Goal: Contribute content: Contribute content

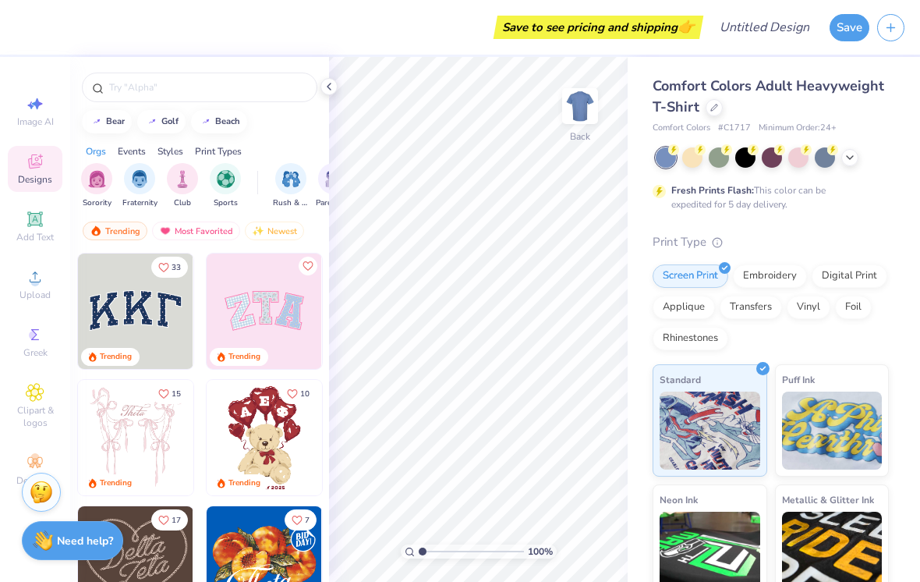
click at [39, 175] on span "Designs" at bounding box center [35, 179] width 34 height 12
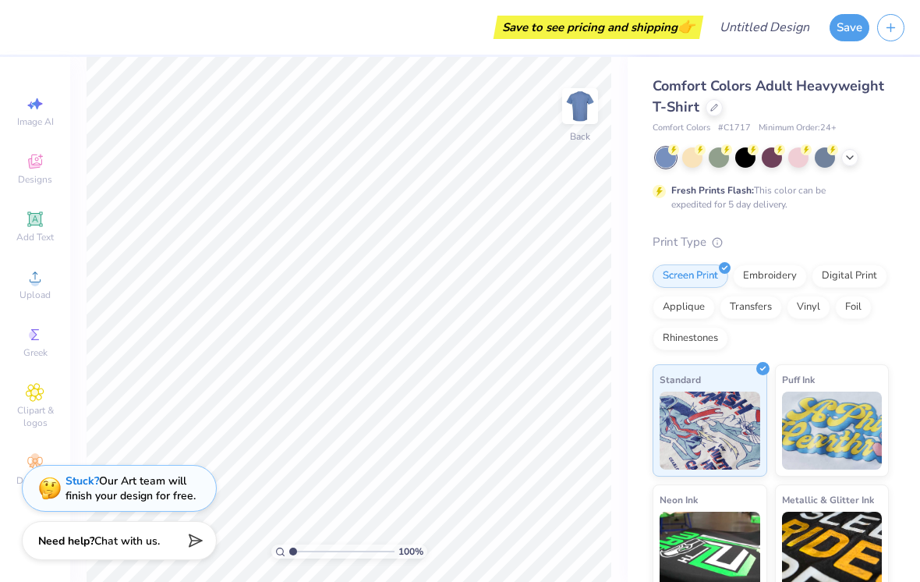
click at [726, 165] on div at bounding box center [772, 157] width 233 height 20
click at [720, 168] on div "Fresh Prints Flash: This color can be expedited for 5 day delivery." at bounding box center [771, 179] width 236 height 64
click at [711, 158] on div at bounding box center [719, 157] width 20 height 20
click at [802, 160] on div at bounding box center [798, 157] width 20 height 20
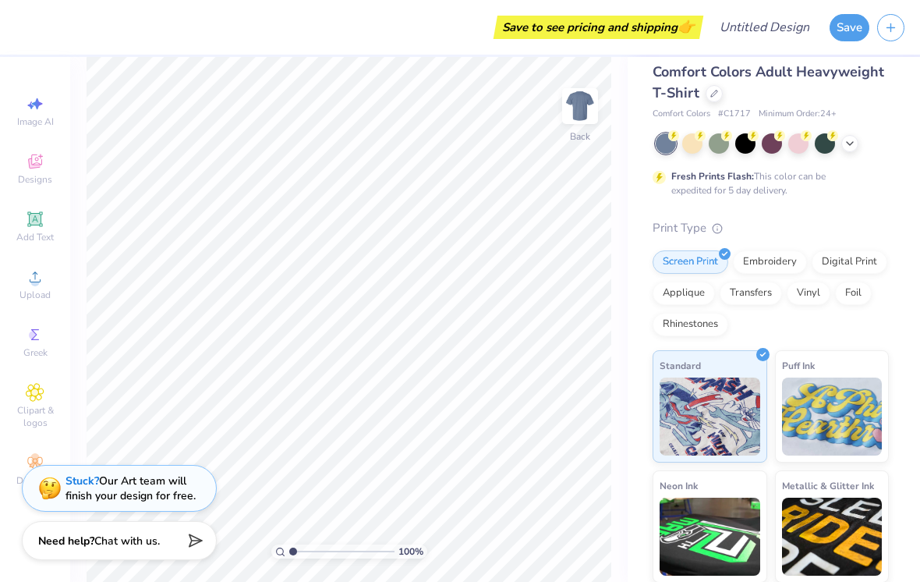
scroll to position [13, 0]
click at [19, 222] on div "Add Text" at bounding box center [35, 227] width 55 height 46
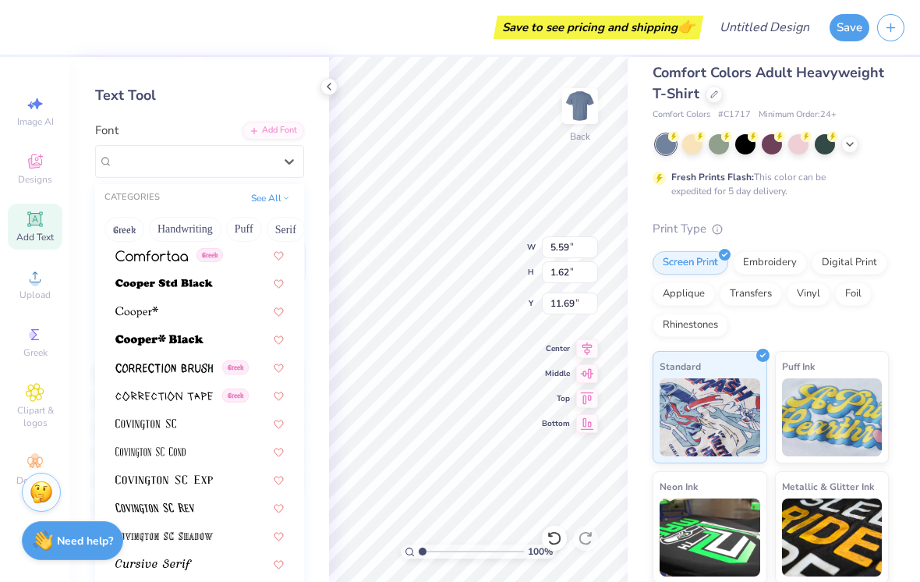
scroll to position [59, 0]
type input "g"
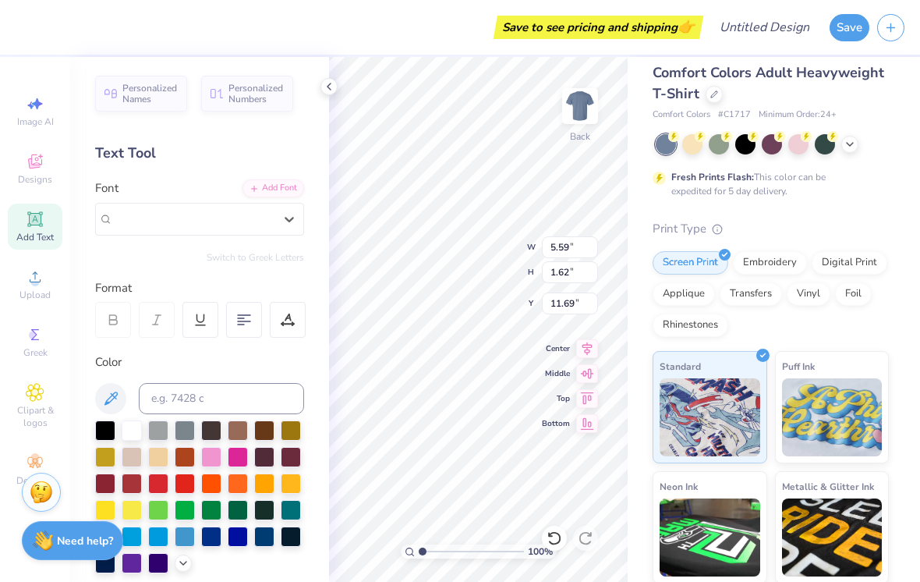
scroll to position [0, 0]
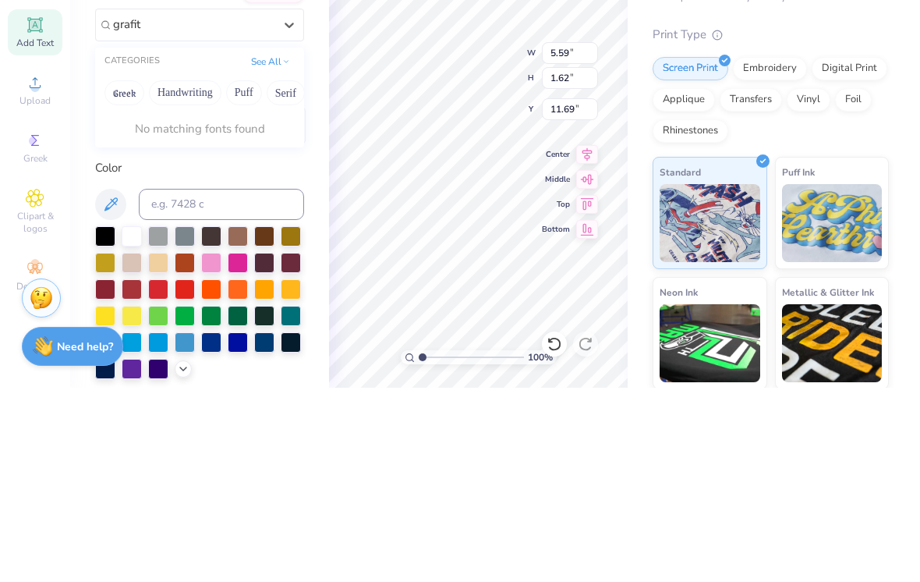
type input "grafiti"
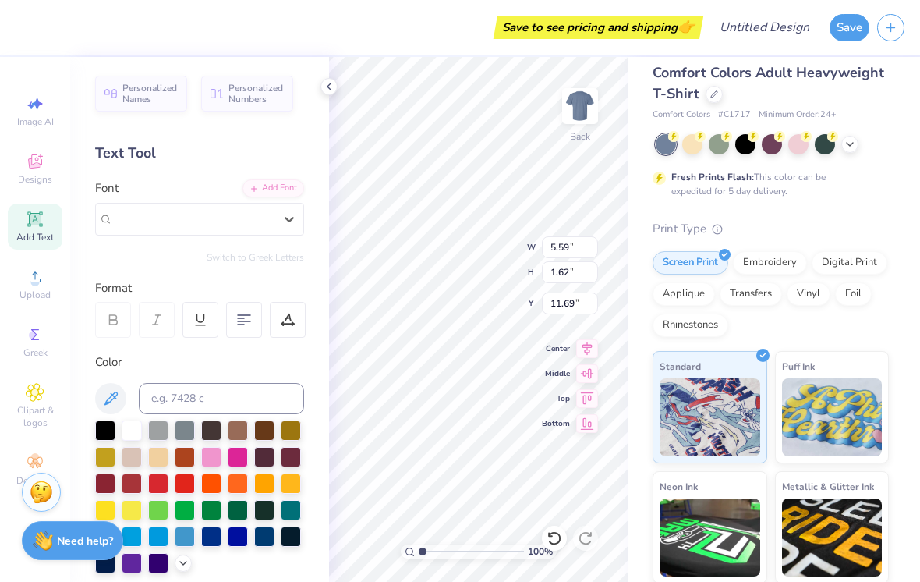
click at [290, 196] on div "Add Font" at bounding box center [273, 188] width 62 height 18
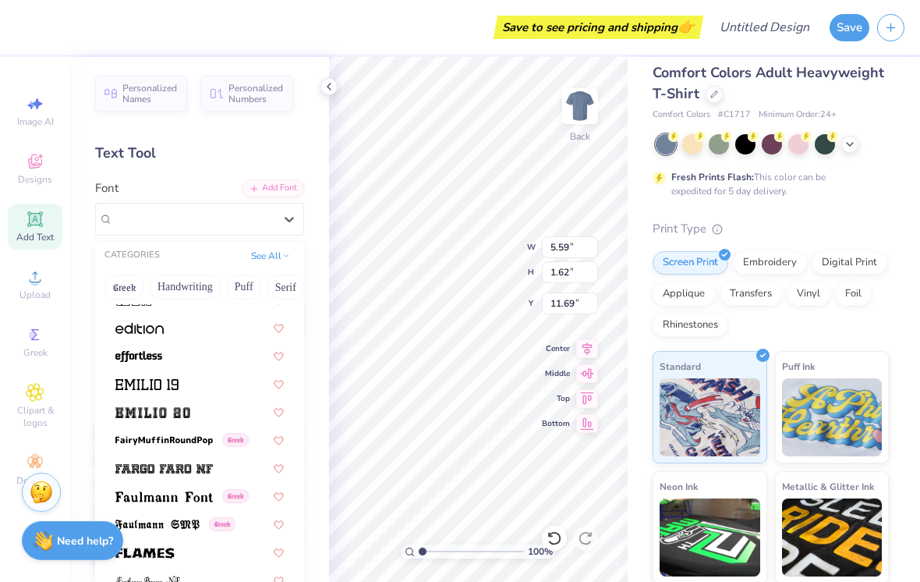
scroll to position [3131, 0]
click at [781, 493] on div "Metallic & Glitter Ink" at bounding box center [832, 527] width 115 height 112
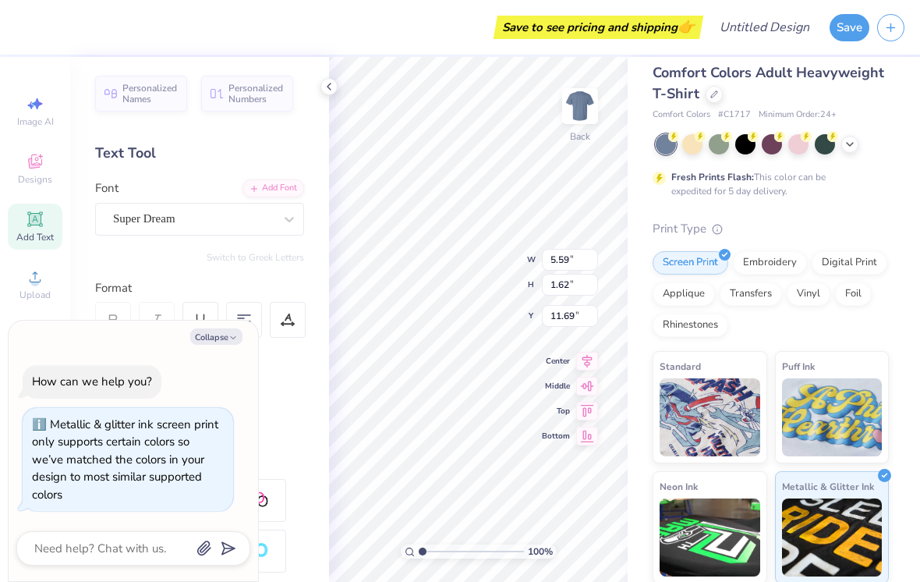
type textarea "x"
type input "3.24"
type textarea "x"
type textarea "XT"
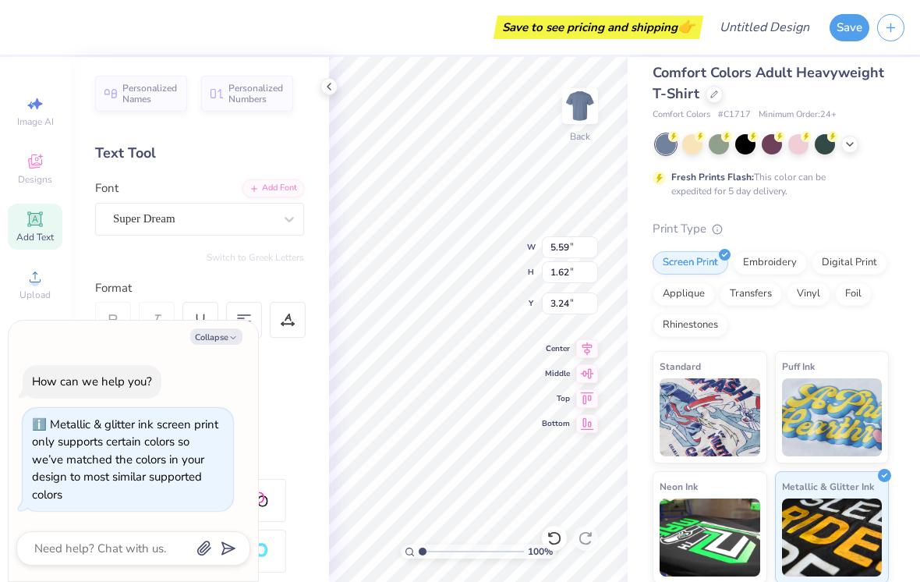
type textarea "x"
type textarea "T"
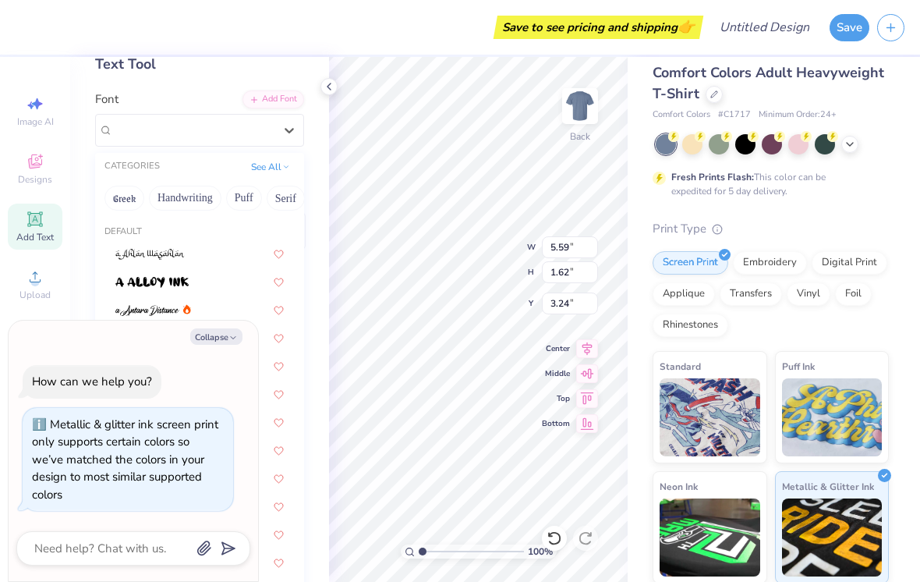
scroll to position [76, 0]
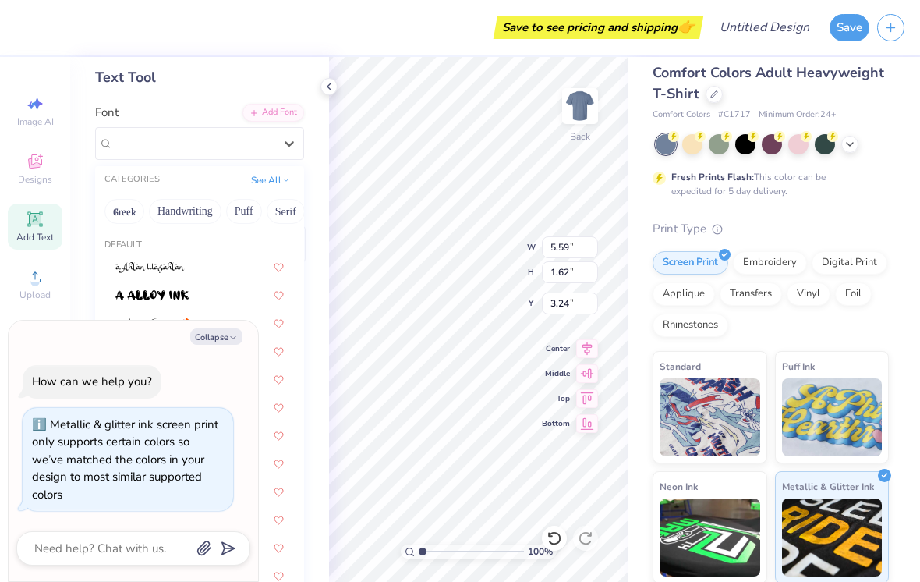
click at [277, 176] on button "See All" at bounding box center [270, 180] width 48 height 16
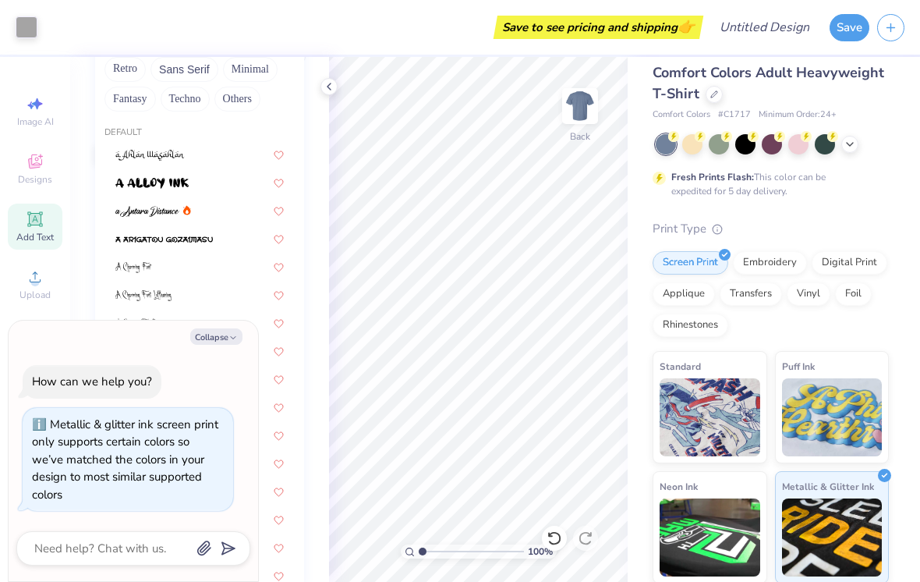
scroll to position [0, 0]
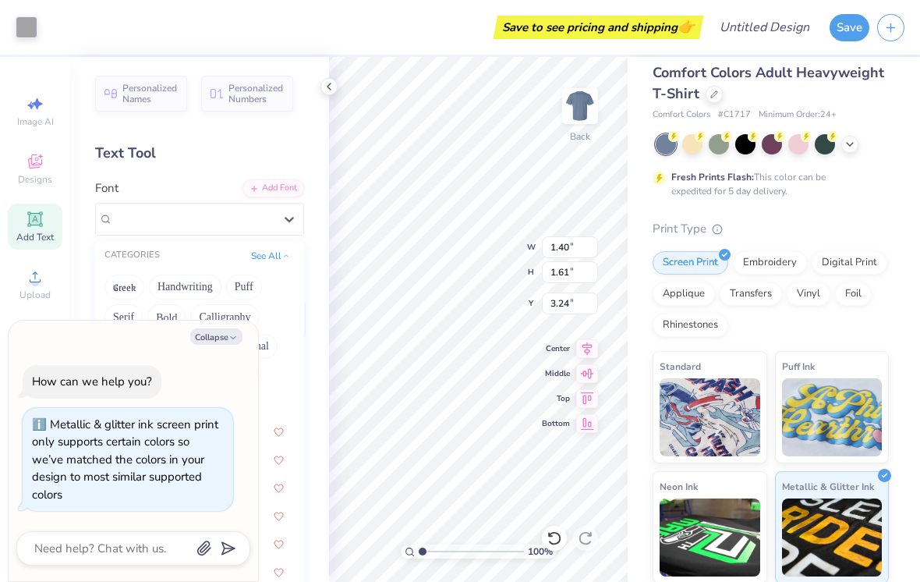
type textarea "x"
type input "3.00"
click at [557, 533] on icon at bounding box center [555, 538] width 16 height 16
type textarea "x"
type input "3.24"
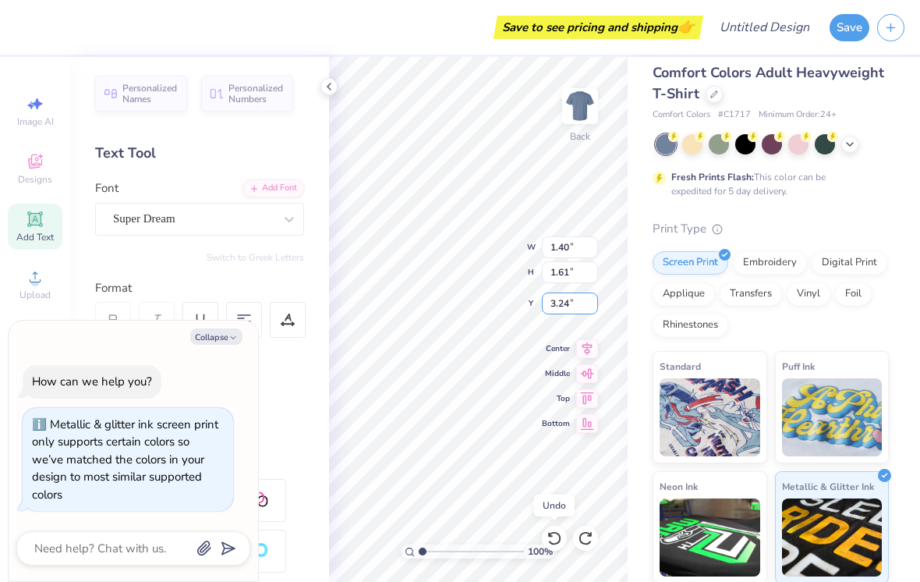
click at [586, 312] on input "3.24" at bounding box center [570, 303] width 56 height 22
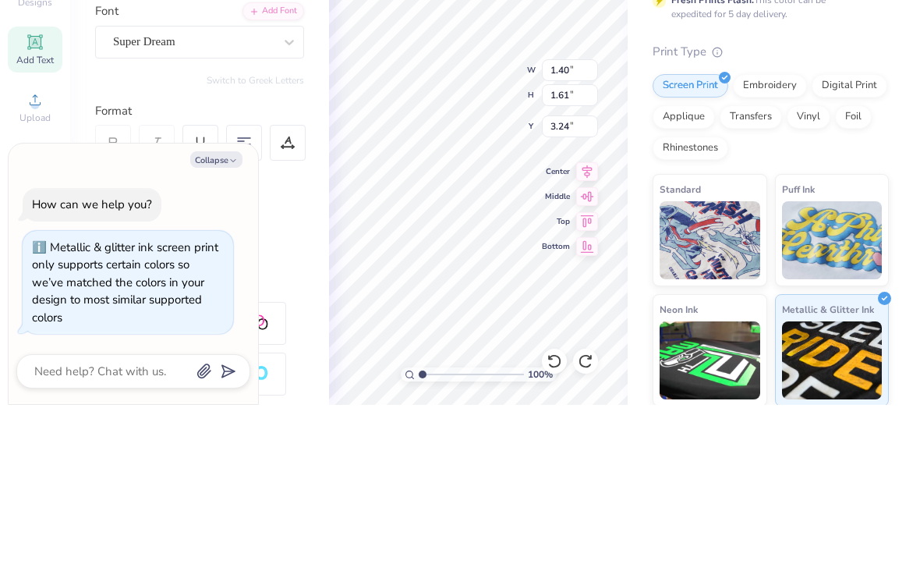
type textarea "x"
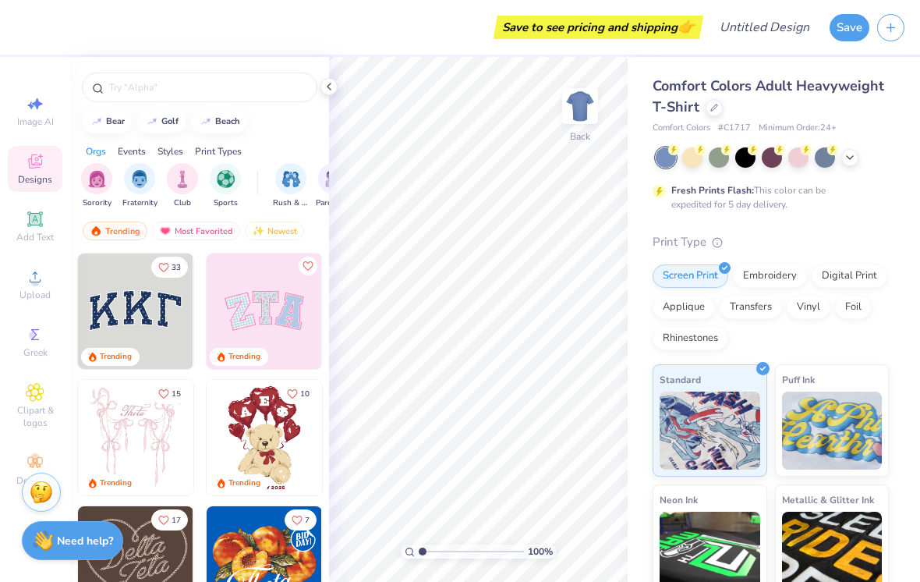
click at [57, 183] on div "Designs" at bounding box center [35, 169] width 55 height 46
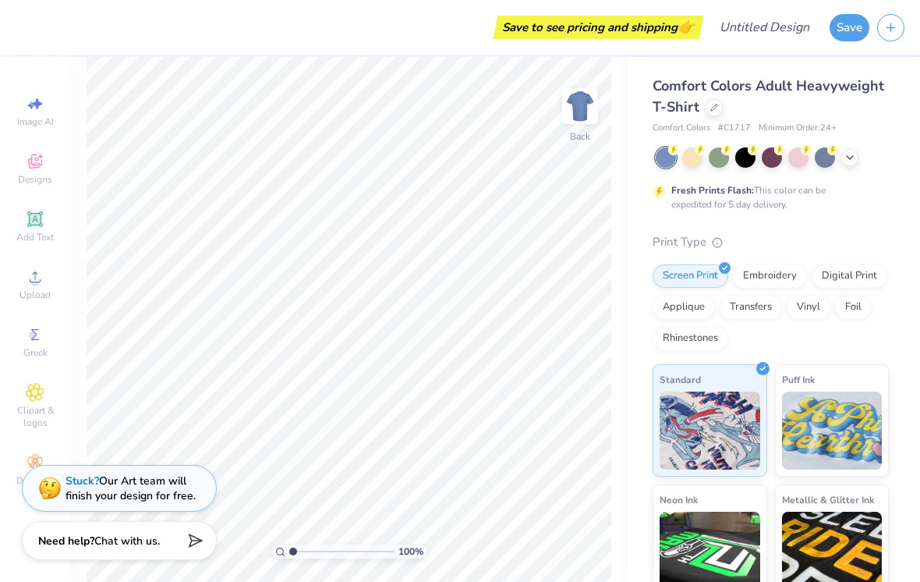
click at [35, 238] on span "Add Text" at bounding box center [34, 237] width 37 height 12
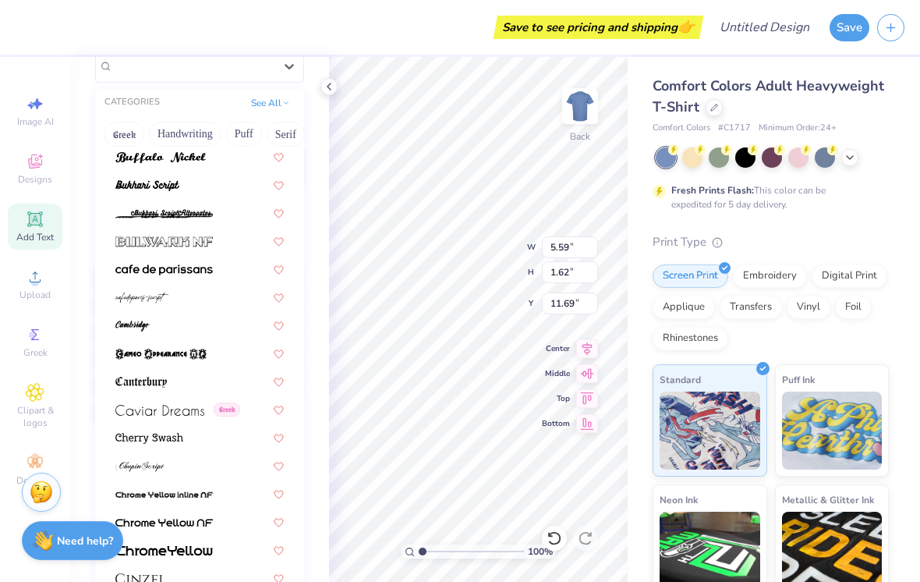
scroll to position [1465, 0]
click at [211, 241] on img at bounding box center [163, 240] width 97 height 11
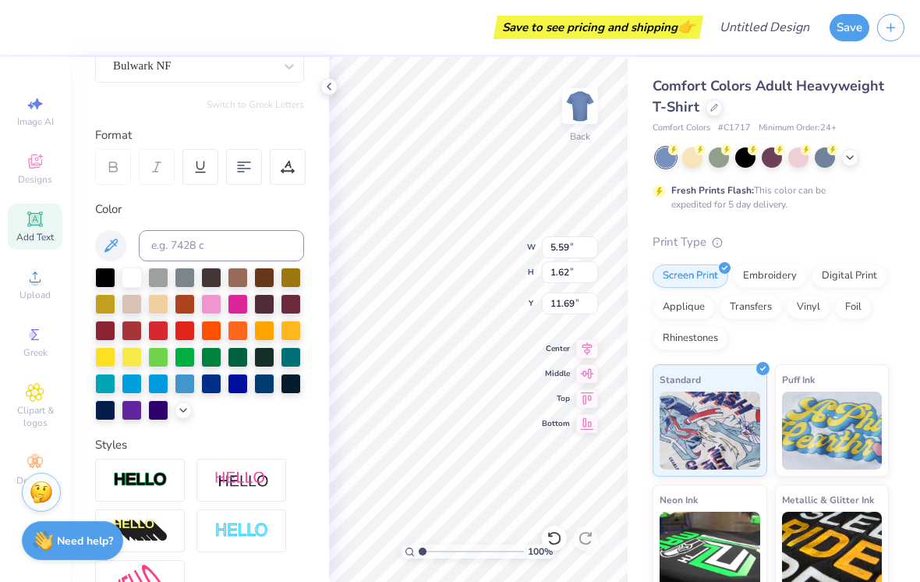
type input "8.20"
type input "1.87"
type input "11.57"
type input "4.38"
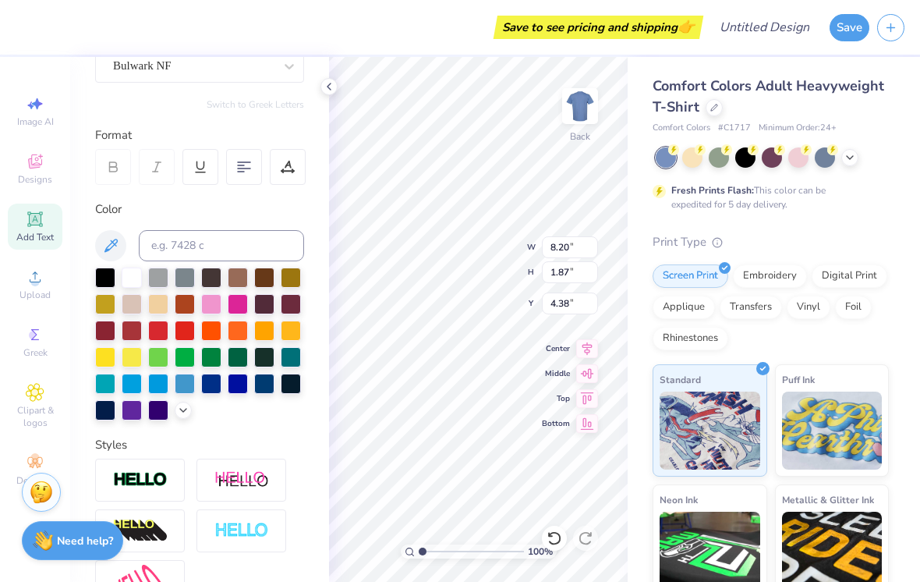
type textarea "T"
type textarea "grace youth"
click at [272, 366] on div at bounding box center [264, 357] width 20 height 20
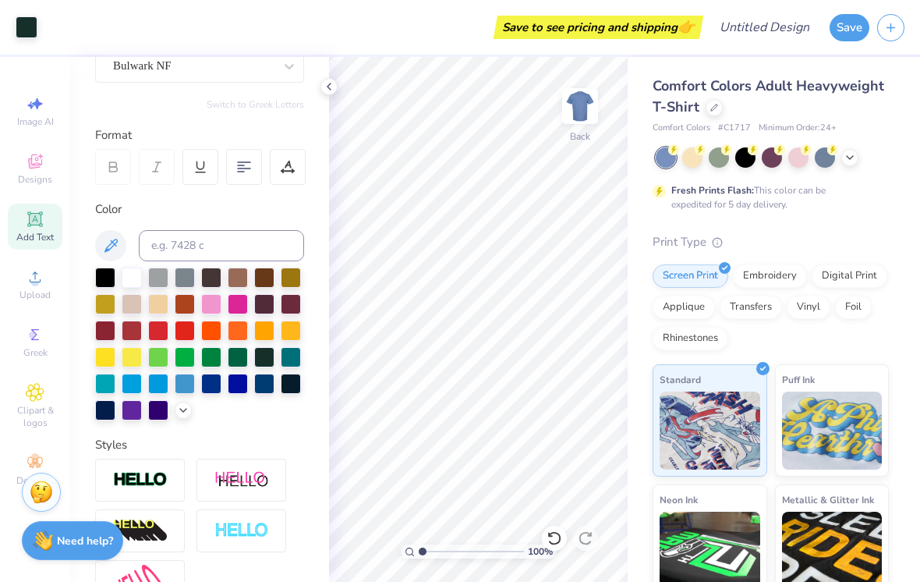
click at [311, 370] on div "Personalized Names Personalized Numbers Text Tool Add Font Font Bulwark NF Swit…" at bounding box center [199, 319] width 259 height 525
type input "3.35"
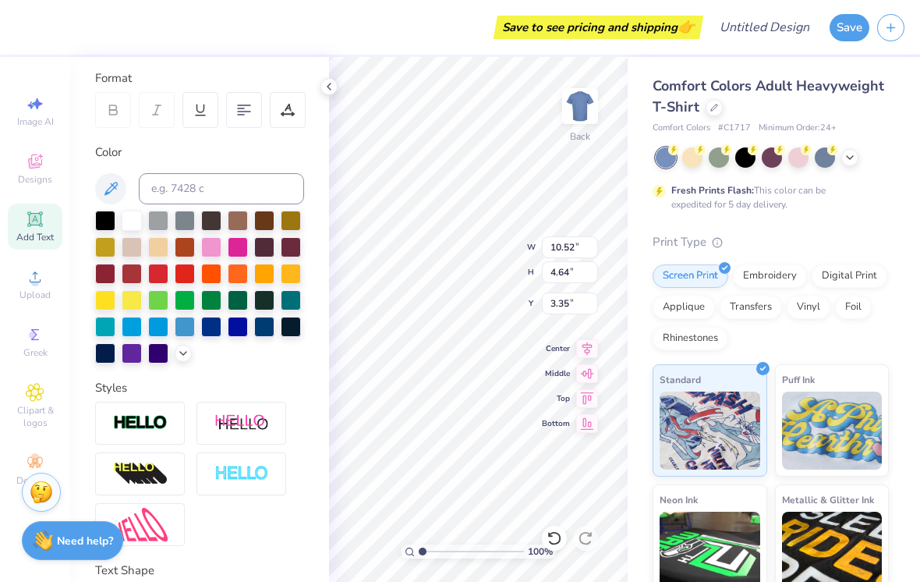
scroll to position [219, 0]
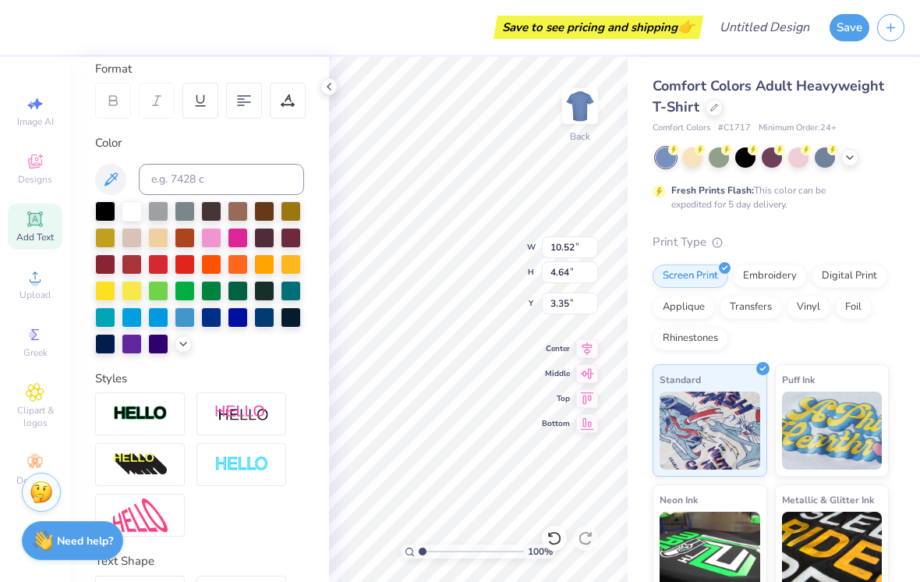
click at [164, 475] on img at bounding box center [140, 464] width 55 height 25
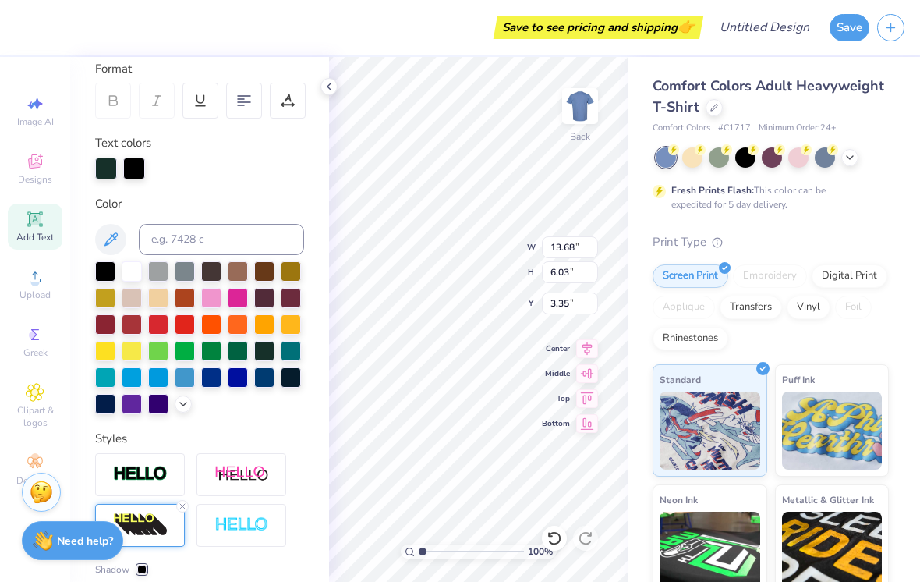
type input "13.68"
type input "6.03"
click at [161, 495] on div at bounding box center [140, 474] width 90 height 43
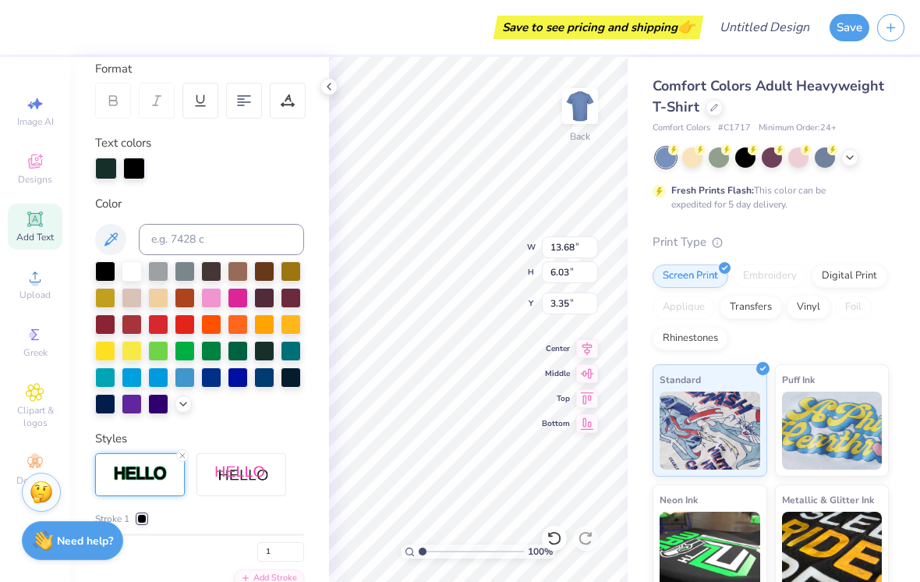
type input "13.69"
type input "6.05"
type input "3.34"
click at [137, 278] on div at bounding box center [132, 271] width 20 height 20
click at [300, 356] on div at bounding box center [291, 351] width 20 height 20
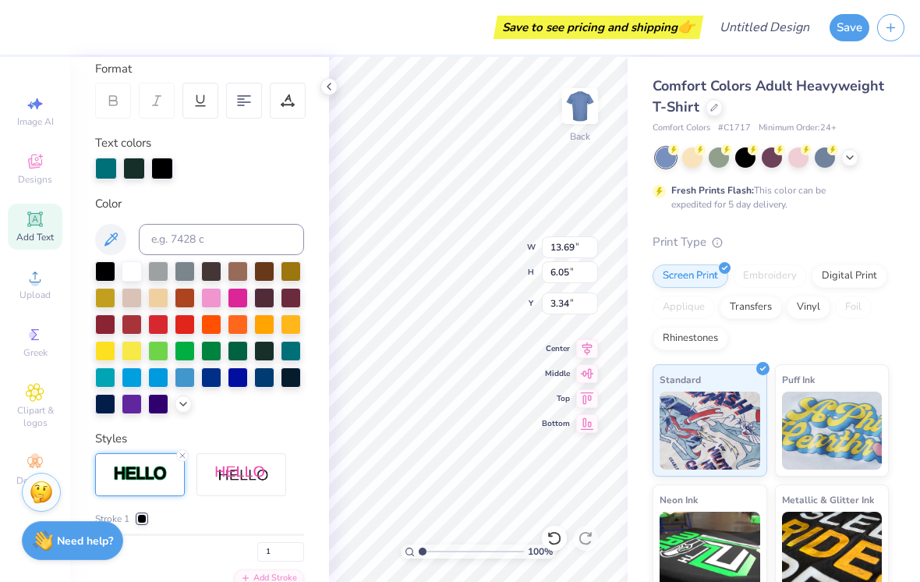
click at [115, 388] on div at bounding box center [105, 377] width 20 height 20
click at [139, 266] on div at bounding box center [132, 271] width 20 height 20
click at [99, 168] on div at bounding box center [106, 169] width 22 height 22
click at [145, 170] on div at bounding box center [134, 169] width 22 height 22
click at [142, 271] on div at bounding box center [132, 271] width 20 height 20
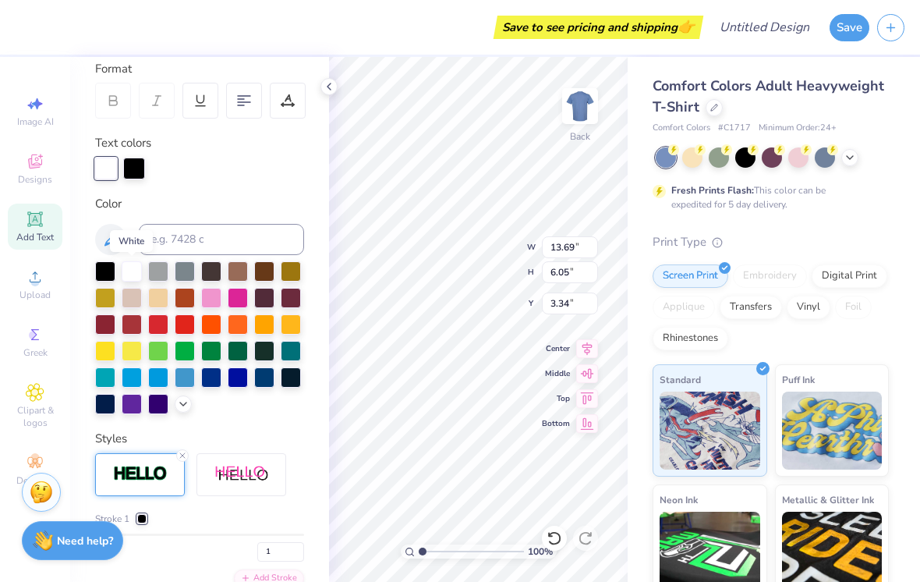
click at [142, 273] on div at bounding box center [132, 271] width 20 height 20
click at [144, 168] on div at bounding box center [134, 169] width 22 height 22
click at [175, 281] on div at bounding box center [185, 271] width 20 height 20
click at [220, 385] on div at bounding box center [211, 377] width 20 height 20
click at [190, 402] on div at bounding box center [183, 403] width 17 height 17
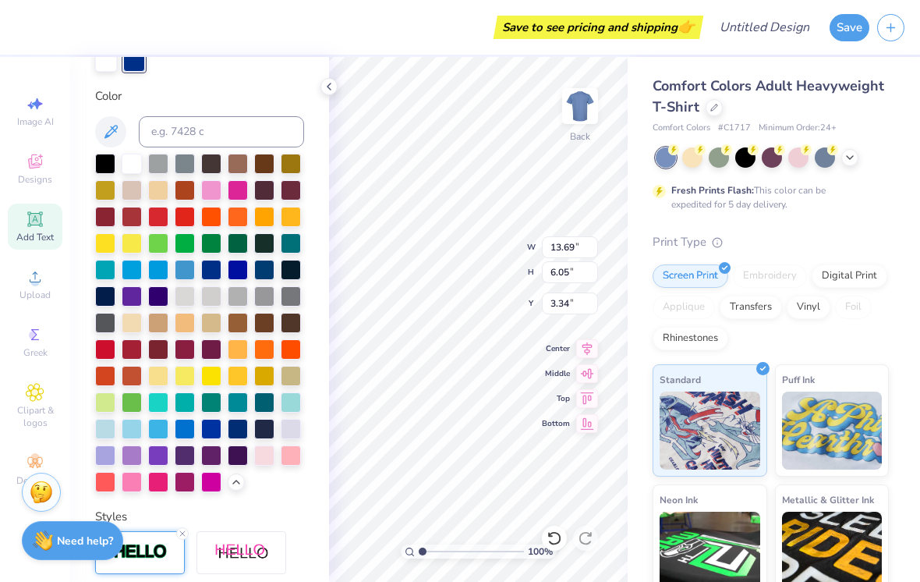
scroll to position [338, 0]
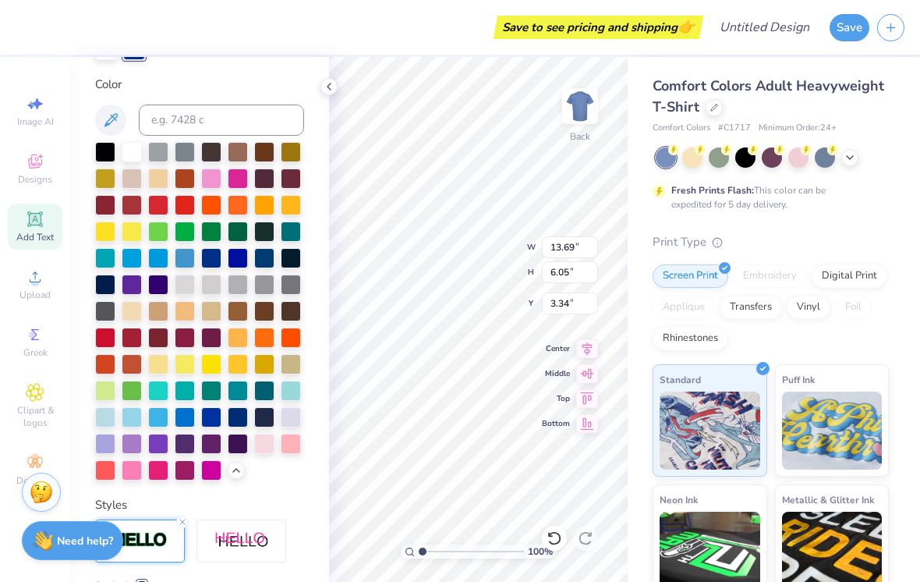
click at [122, 422] on div at bounding box center [132, 417] width 20 height 20
click at [122, 424] on div at bounding box center [132, 417] width 20 height 20
click at [142, 416] on div at bounding box center [132, 417] width 20 height 20
click at [271, 396] on div at bounding box center [264, 391] width 20 height 20
click at [126, 114] on button at bounding box center [110, 119] width 31 height 31
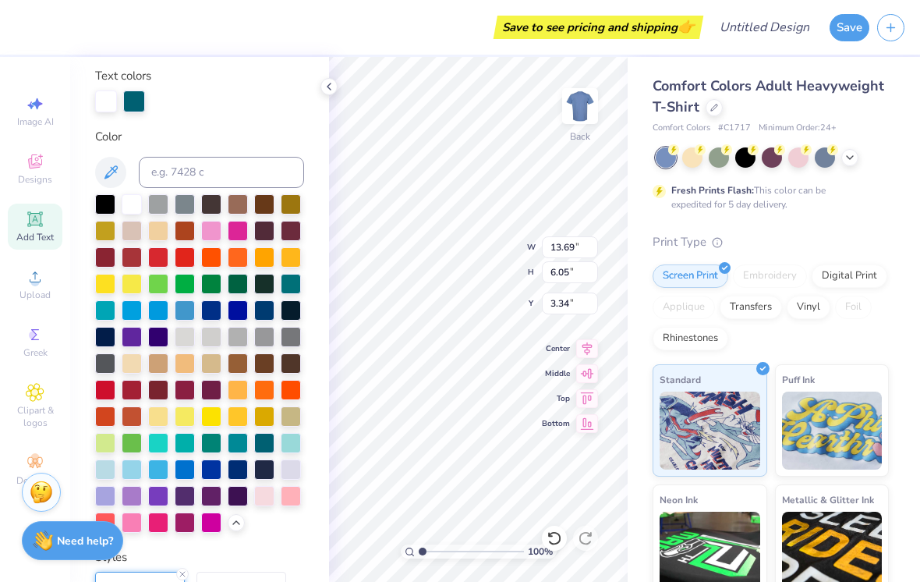
scroll to position [285, 0]
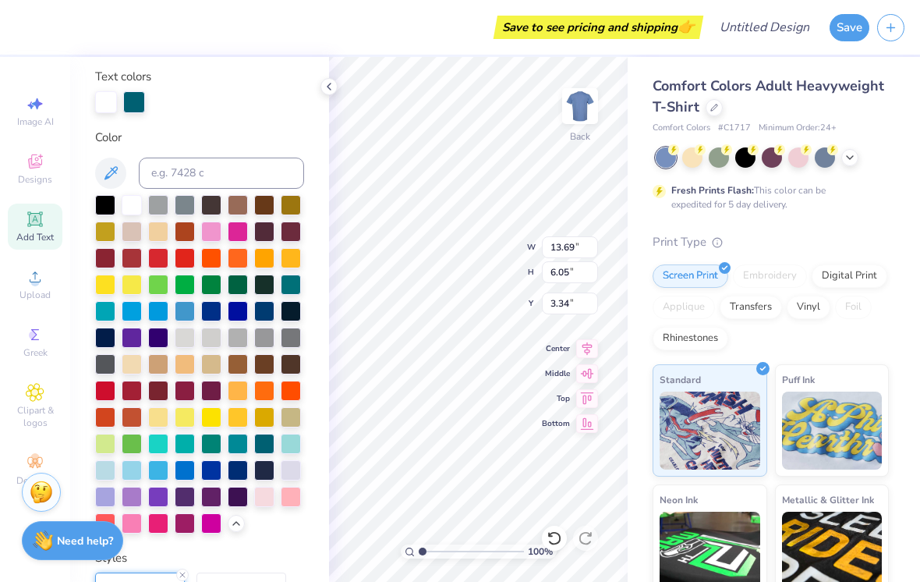
click at [117, 108] on div at bounding box center [106, 102] width 22 height 22
click at [120, 182] on button at bounding box center [110, 173] width 31 height 31
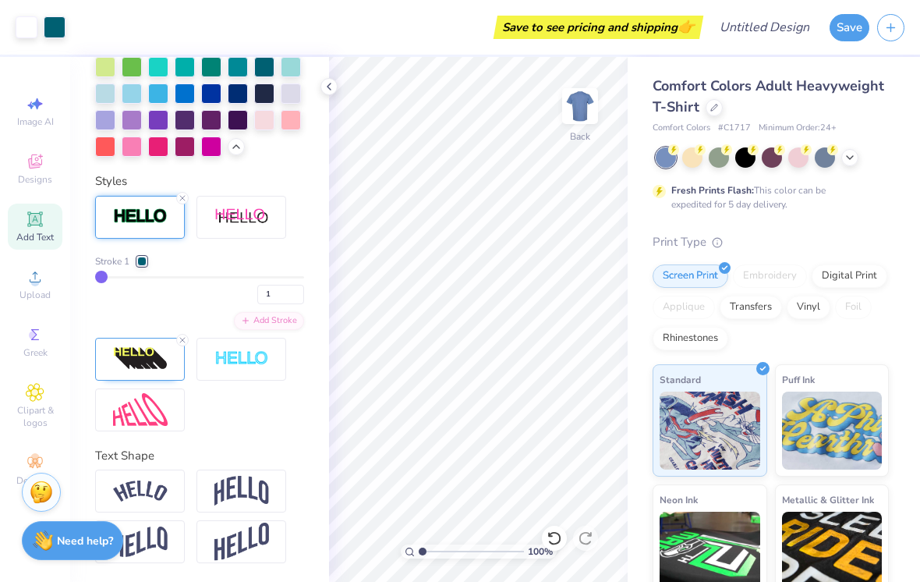
scroll to position [663, 0]
click at [254, 325] on div "Add Stroke" at bounding box center [269, 321] width 70 height 18
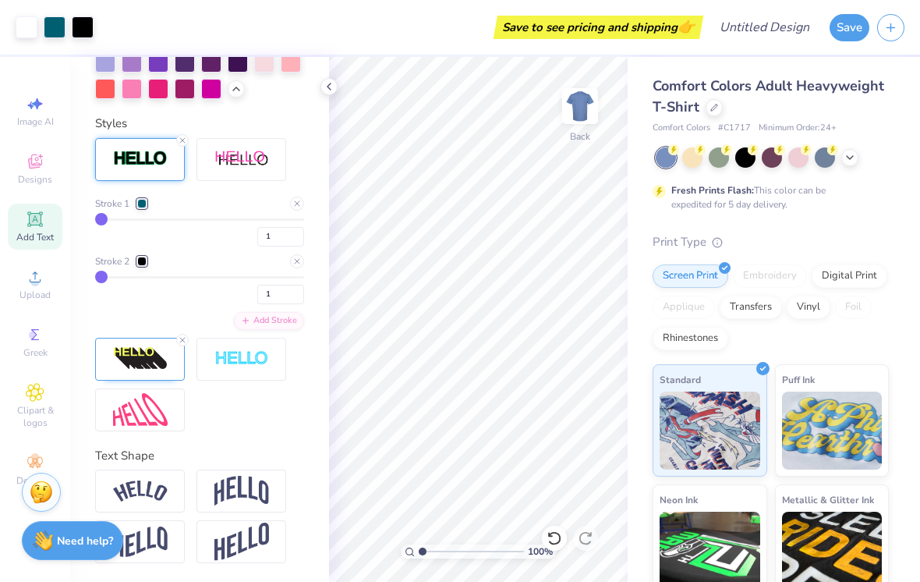
scroll to position [720, 0]
click at [262, 485] on img at bounding box center [241, 491] width 55 height 30
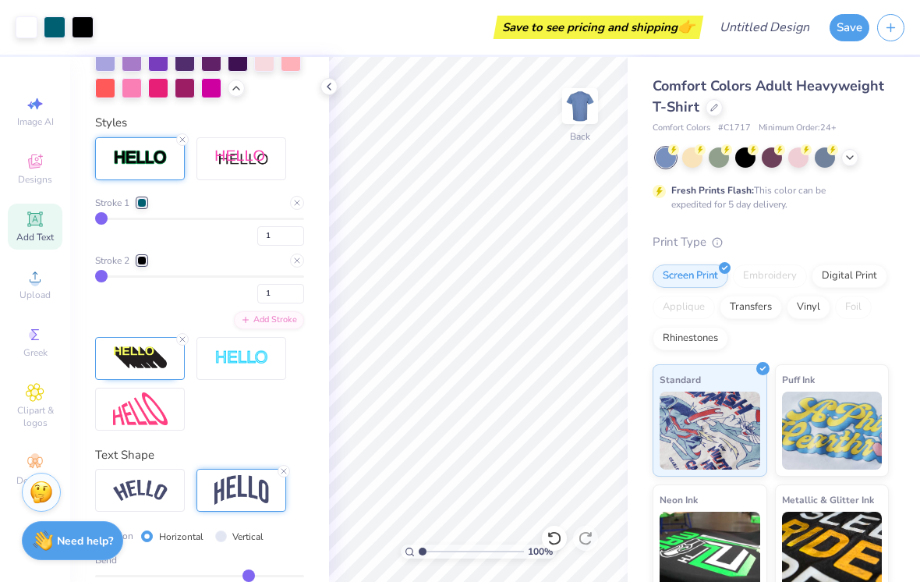
click at [187, 342] on div at bounding box center [182, 339] width 12 height 12
click at [263, 364] on img at bounding box center [241, 358] width 55 height 18
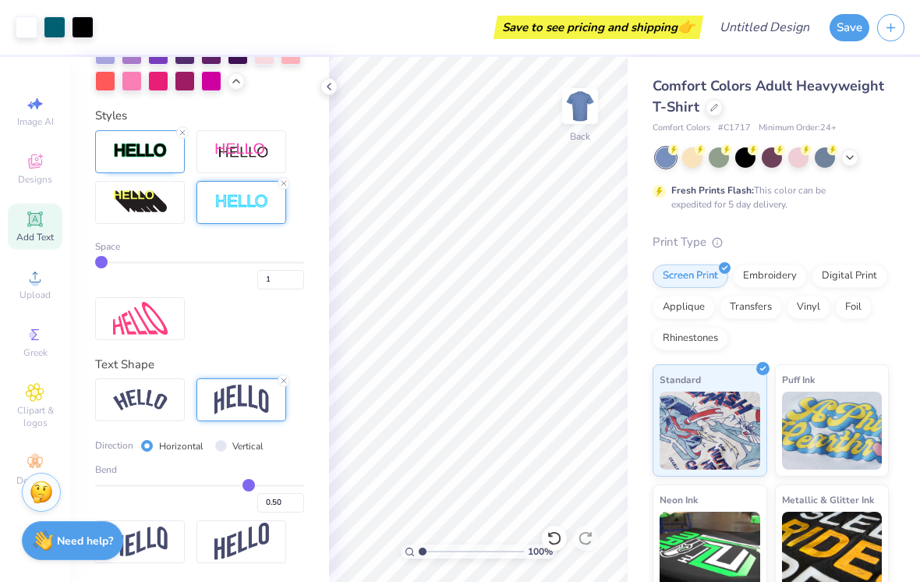
click at [284, 384] on icon at bounding box center [283, 380] width 9 height 9
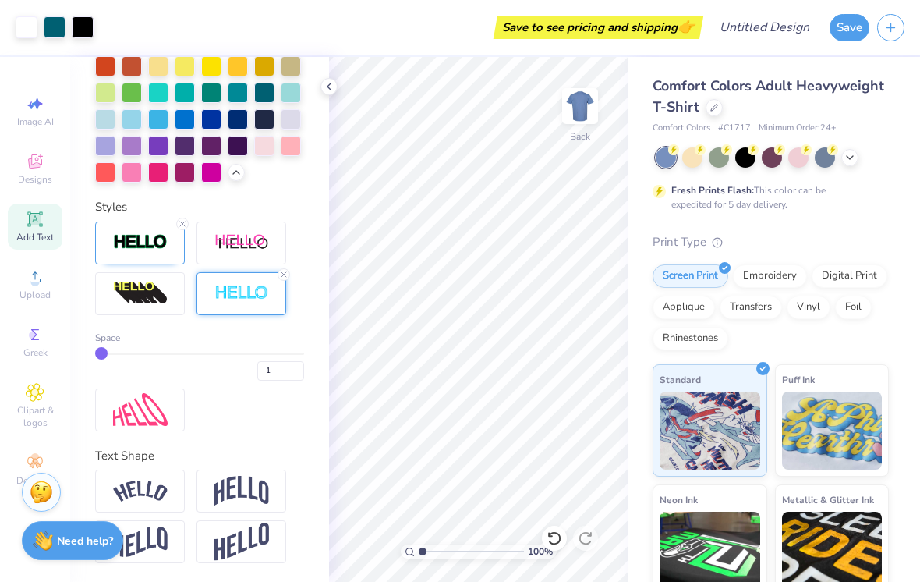
click at [280, 285] on div at bounding box center [241, 293] width 90 height 43
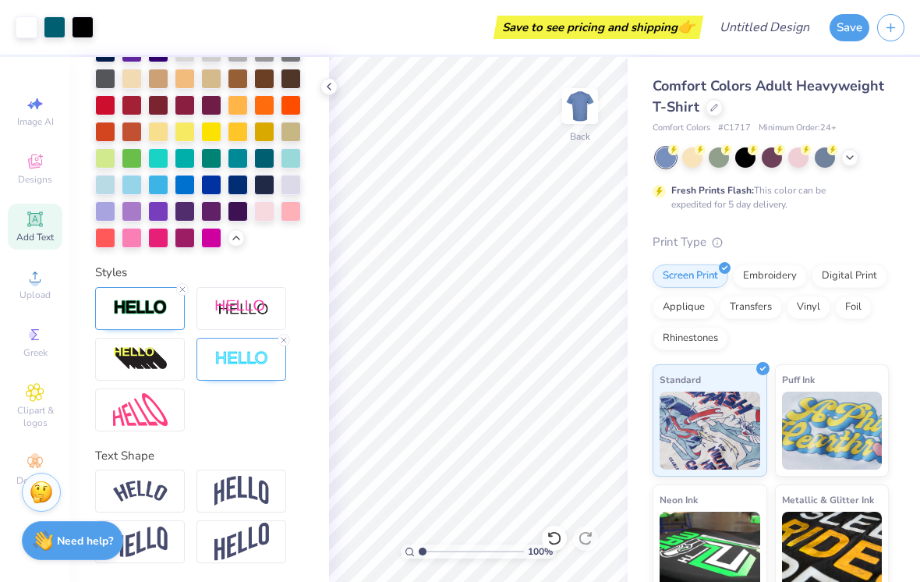
scroll to position [572, 0]
click at [167, 490] on img at bounding box center [140, 490] width 55 height 21
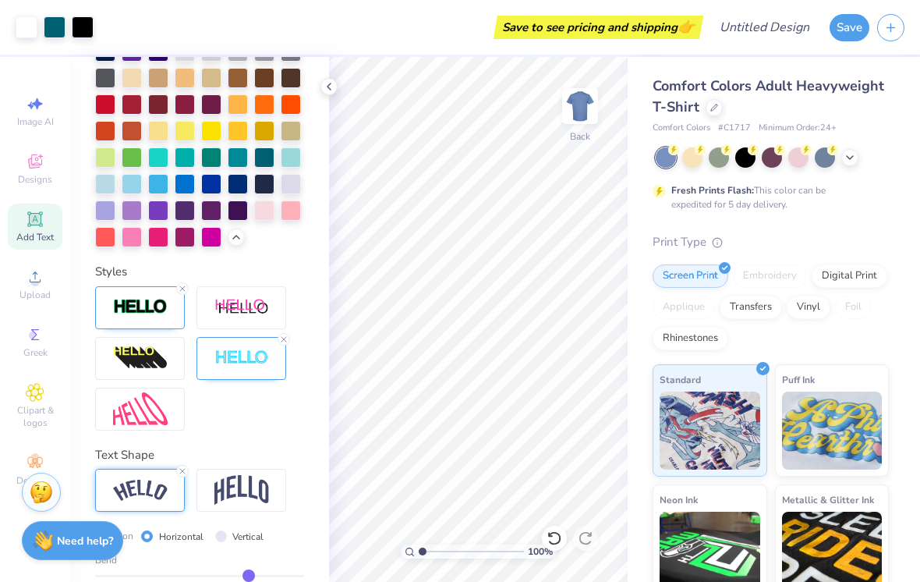
click at [246, 490] on img at bounding box center [241, 490] width 55 height 30
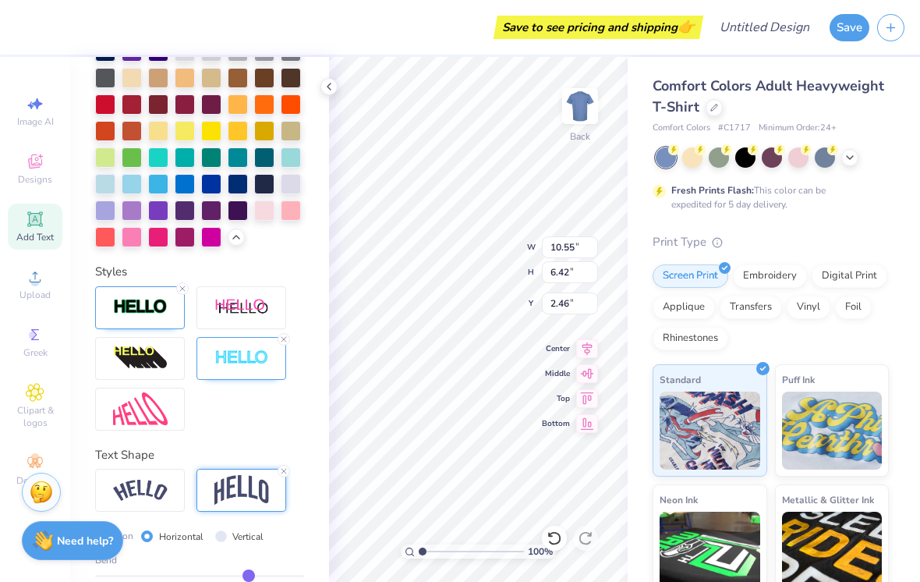
type input "2.60"
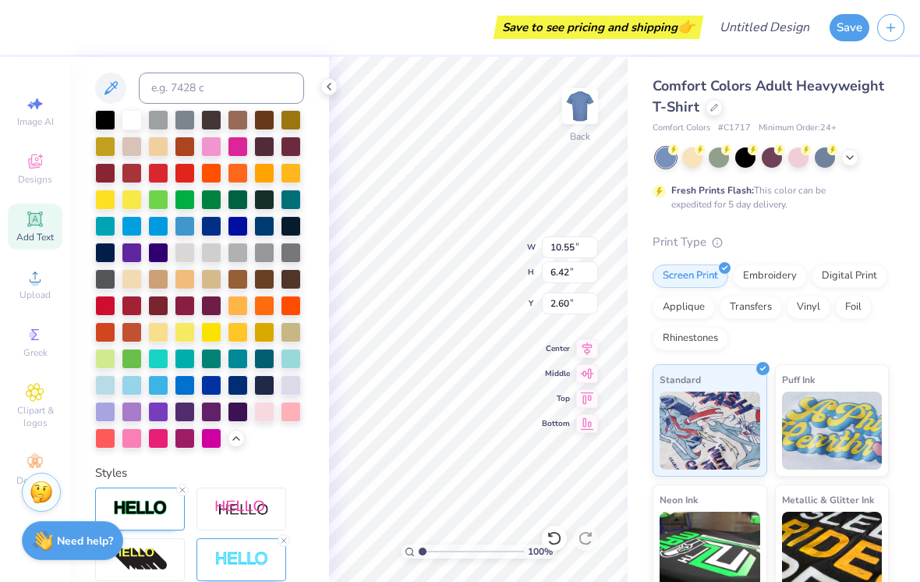
scroll to position [369, 0]
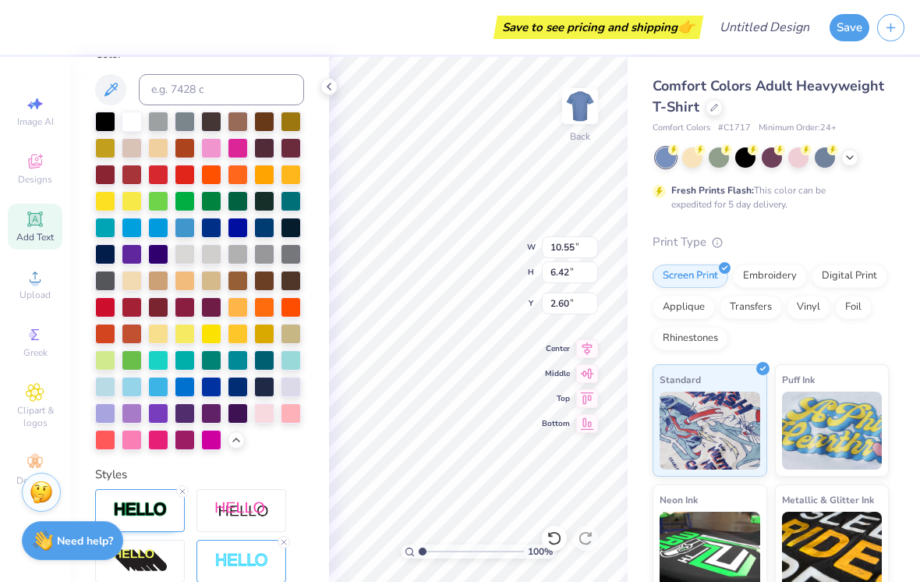
click at [273, 225] on div at bounding box center [264, 228] width 20 height 20
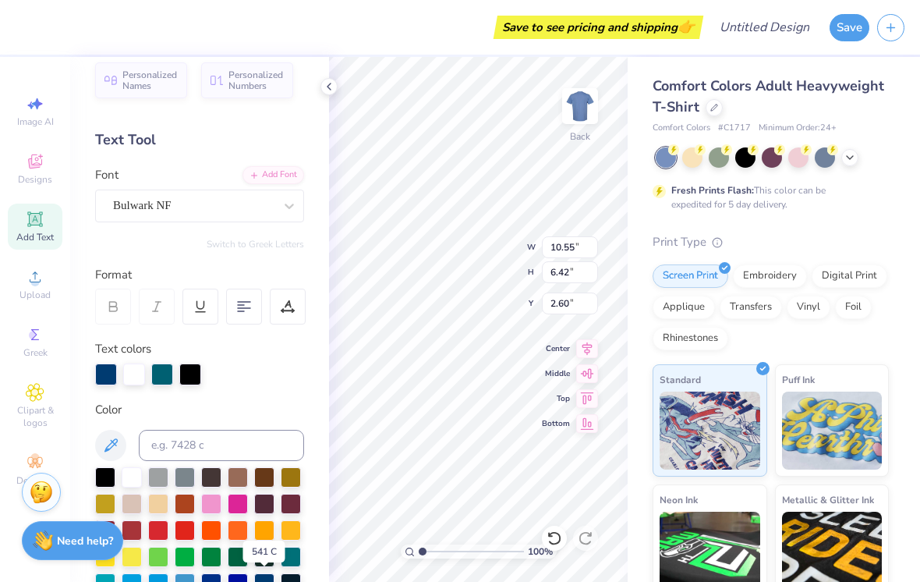
scroll to position [17, 0]
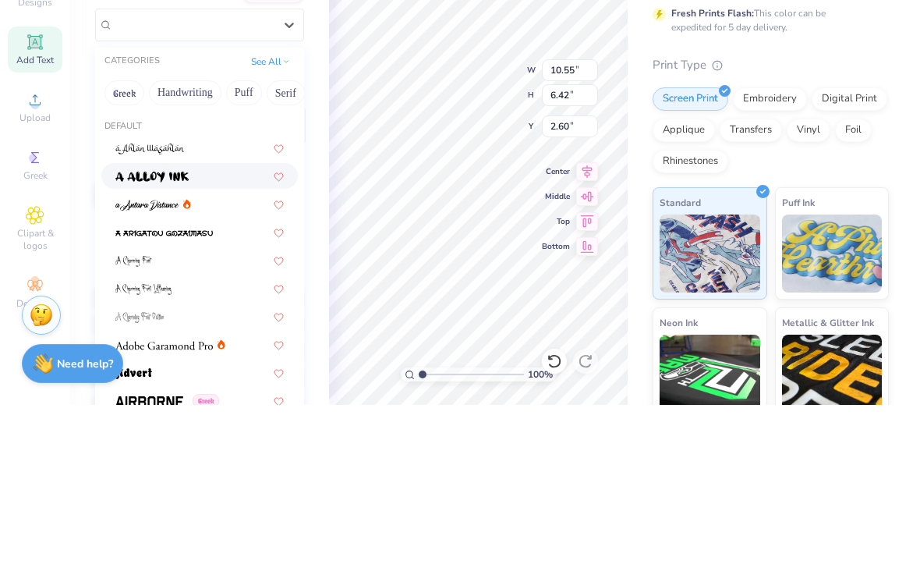
click at [179, 349] on img at bounding box center [151, 354] width 73 height 11
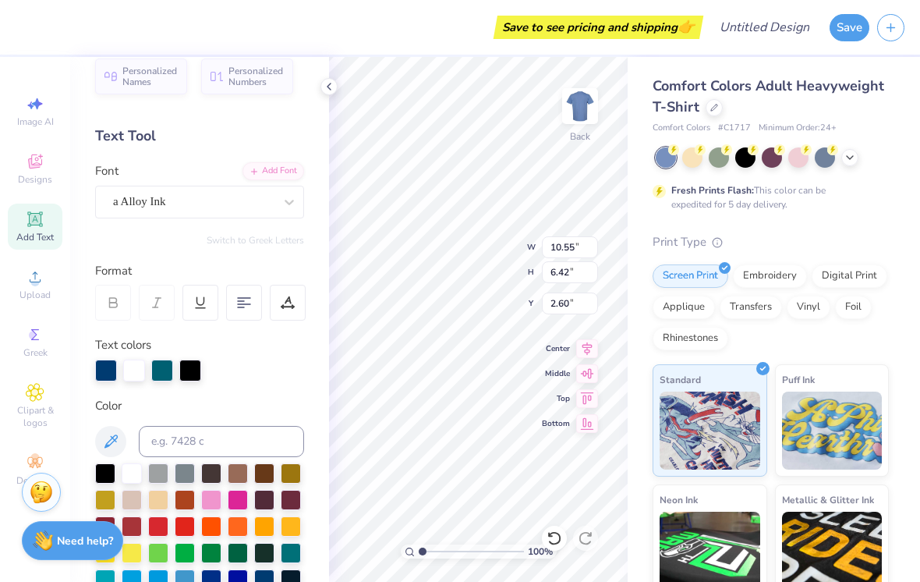
type input "7.74"
type input "5.87"
type input "2.88"
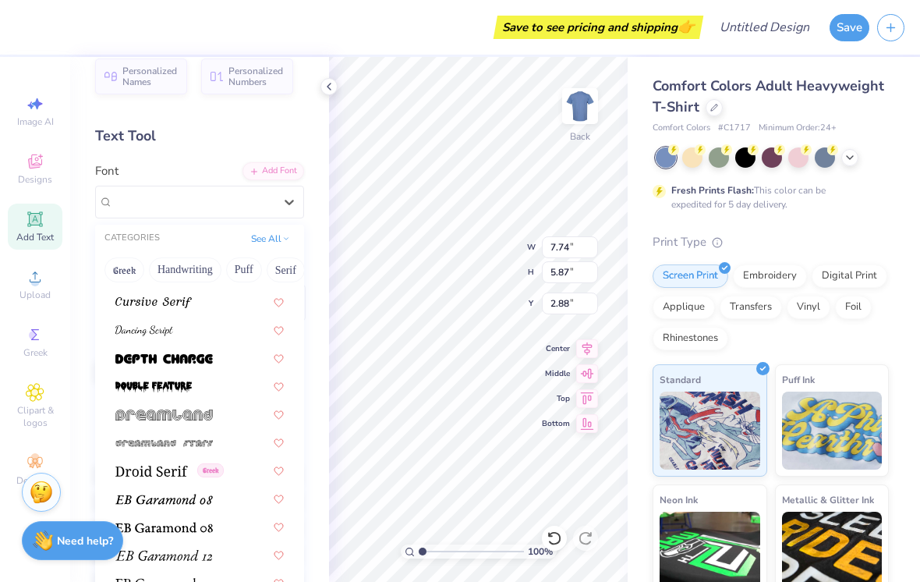
scroll to position [2635, 0]
click at [210, 387] on div at bounding box center [199, 385] width 168 height 16
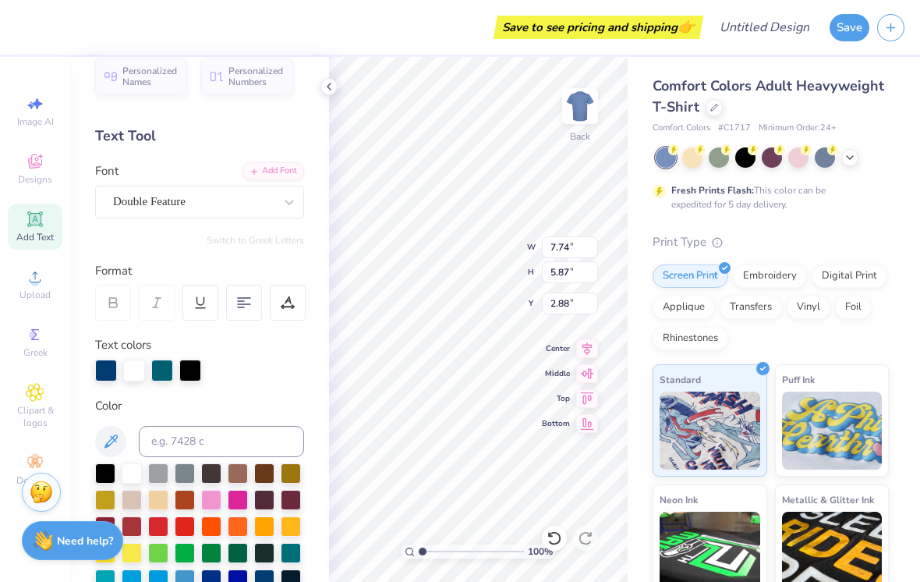
type input "7.79"
type input "6.54"
type input "2.54"
click at [112, 473] on div at bounding box center [105, 473] width 20 height 20
click at [112, 478] on div at bounding box center [105, 473] width 20 height 20
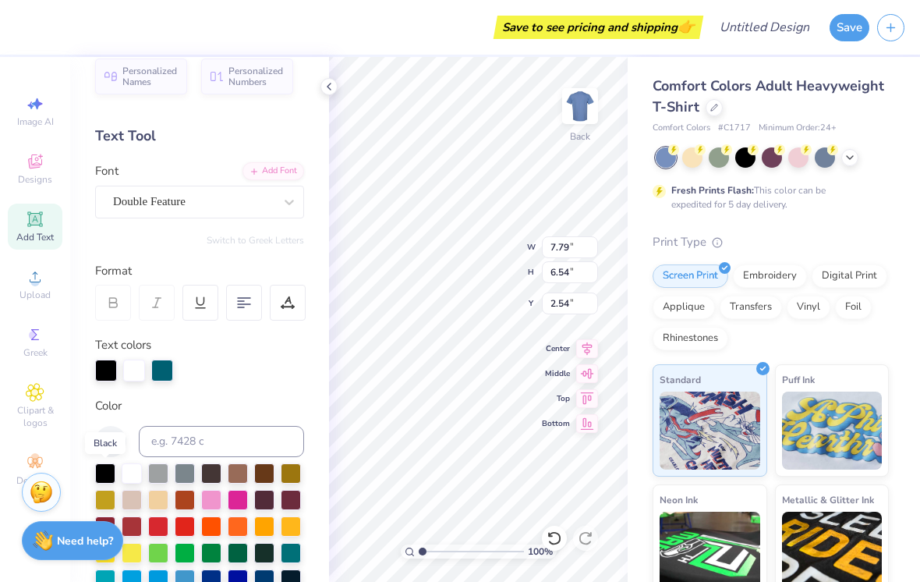
scroll to position [28, 0]
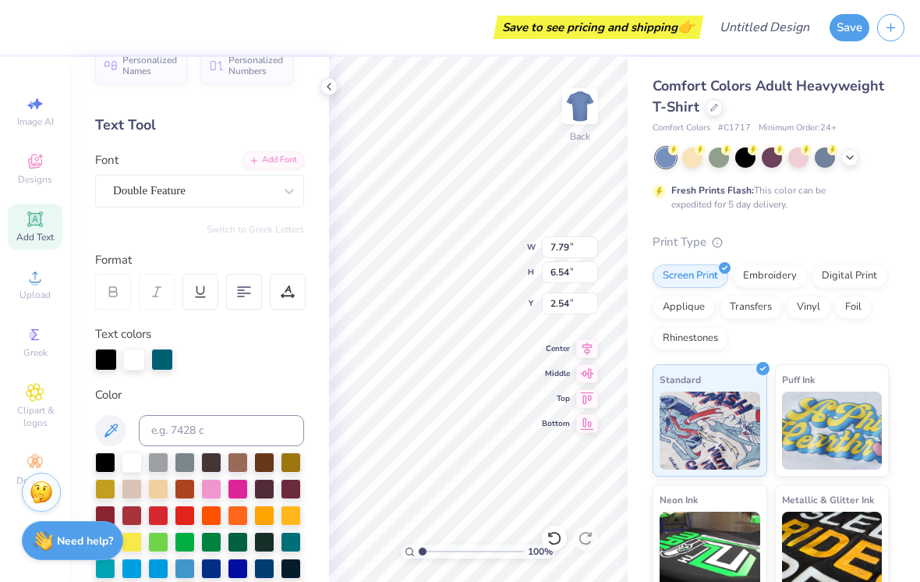
click at [143, 369] on div "Personalized Names Personalized Numbers Text Tool Add Font Font Double Feature …" at bounding box center [199, 319] width 259 height 525
click at [140, 465] on div at bounding box center [132, 462] width 20 height 20
click at [144, 359] on div at bounding box center [134, 360] width 22 height 22
click at [140, 469] on div at bounding box center [132, 462] width 20 height 20
click at [143, 355] on div at bounding box center [134, 360] width 22 height 22
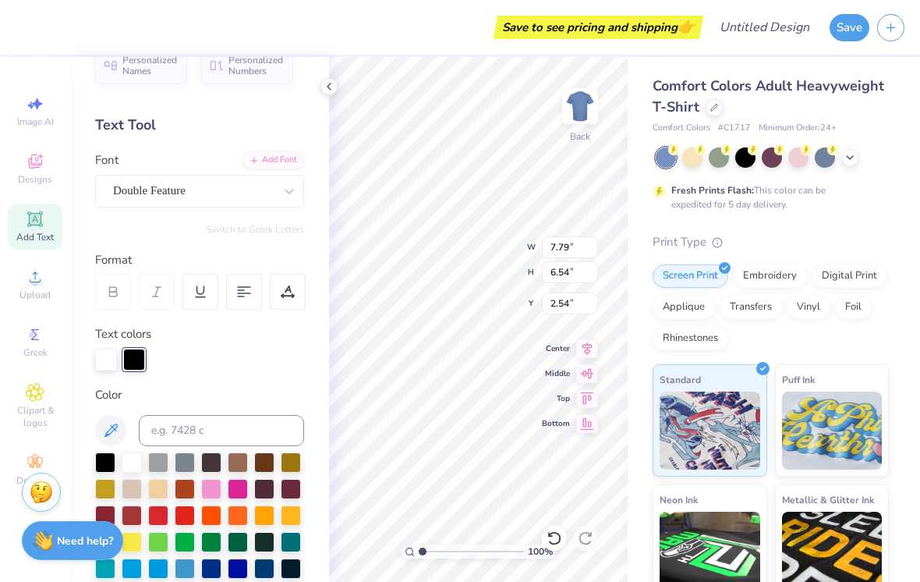
click at [115, 462] on div at bounding box center [105, 462] width 20 height 20
click at [114, 465] on div at bounding box center [105, 462] width 20 height 20
click at [115, 463] on div at bounding box center [105, 462] width 20 height 20
click at [143, 351] on div at bounding box center [134, 360] width 22 height 22
click at [110, 466] on div at bounding box center [105, 462] width 20 height 20
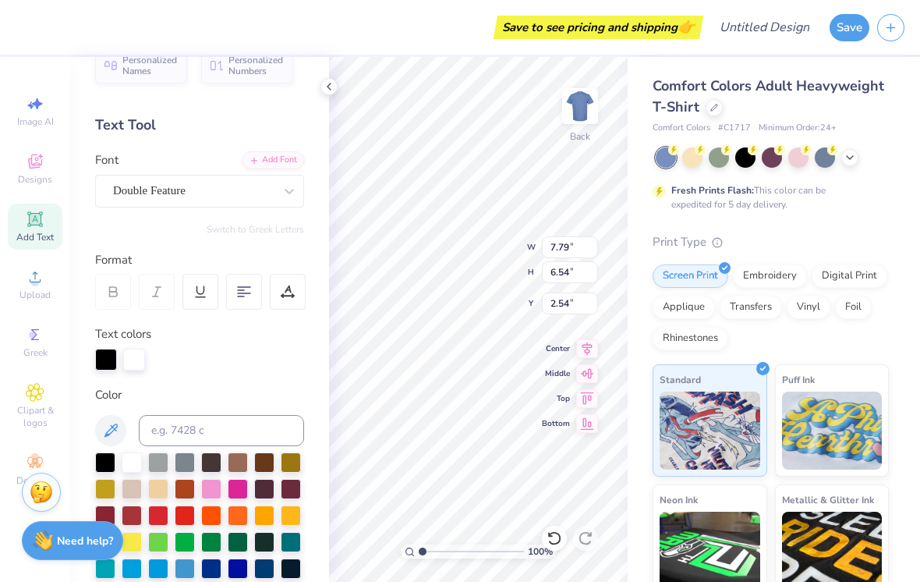
click at [168, 470] on div at bounding box center [158, 462] width 20 height 20
click at [142, 366] on div at bounding box center [134, 360] width 22 height 22
click at [172, 359] on div at bounding box center [162, 360] width 22 height 22
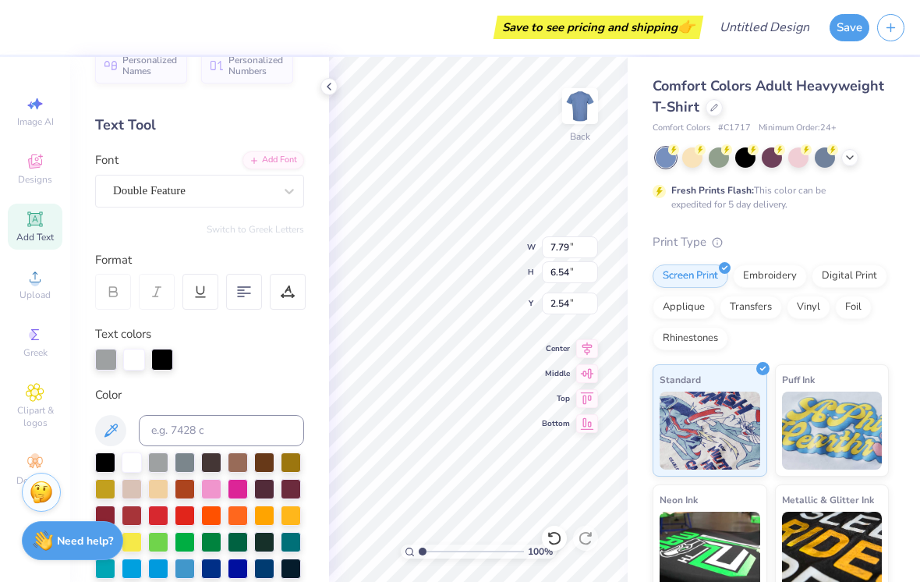
click at [115, 462] on div at bounding box center [105, 462] width 20 height 20
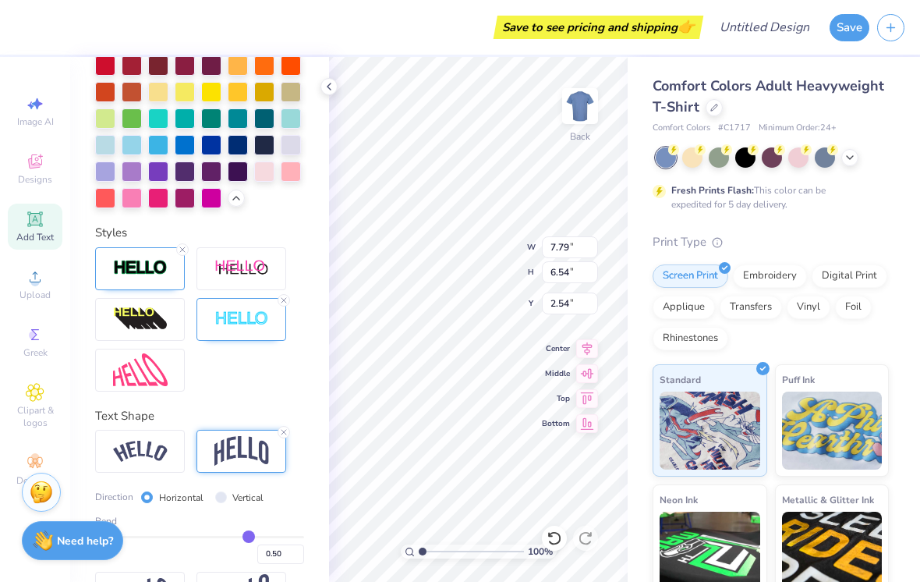
scroll to position [623, 0]
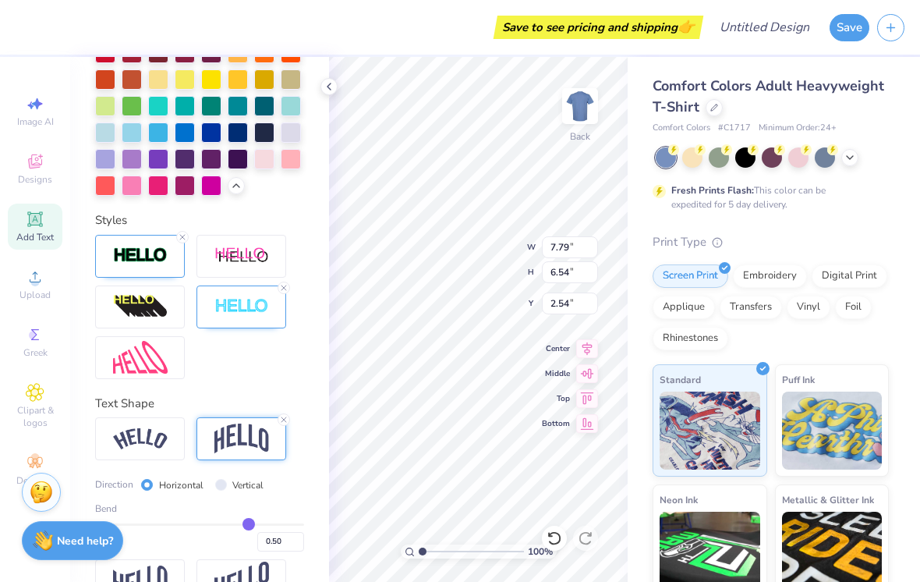
click at [175, 299] on div at bounding box center [140, 306] width 90 height 43
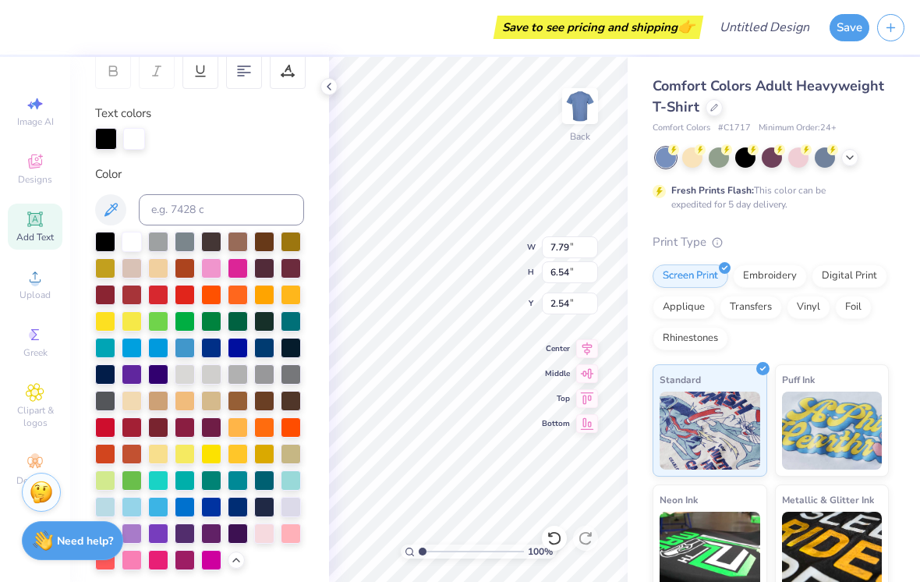
scroll to position [242, 0]
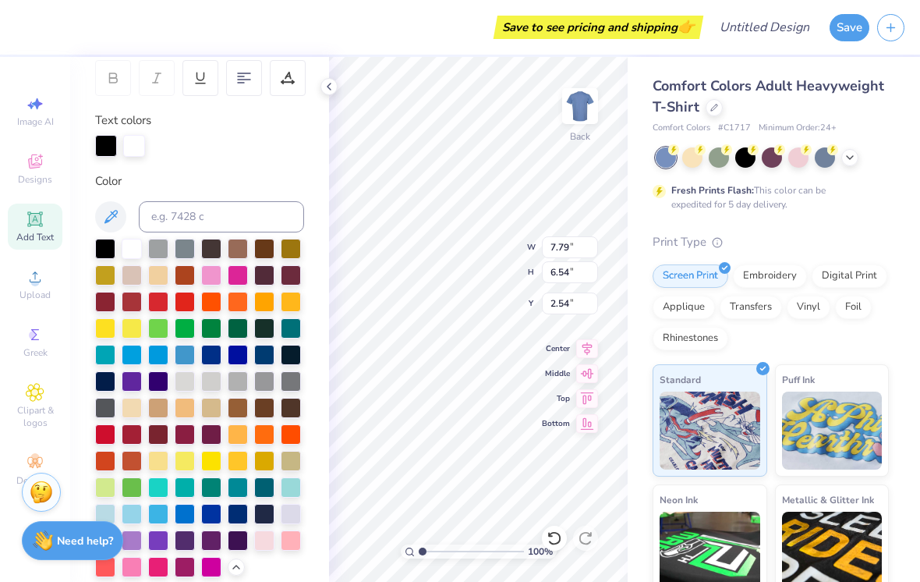
click at [140, 256] on div at bounding box center [132, 249] width 20 height 20
click at [130, 156] on div at bounding box center [134, 146] width 22 height 22
click at [144, 143] on div at bounding box center [134, 146] width 22 height 22
click at [140, 251] on div at bounding box center [132, 249] width 20 height 20
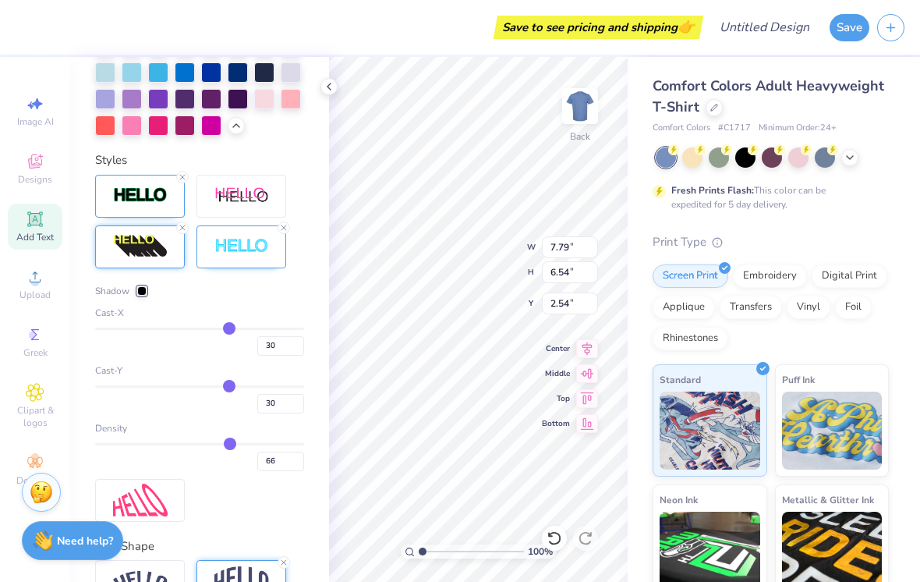
scroll to position [672, 0]
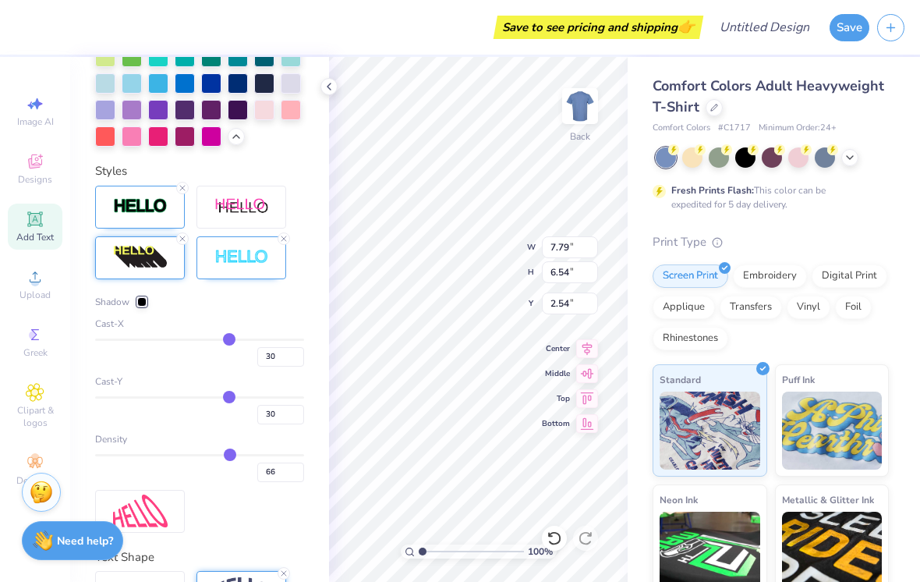
click at [154, 203] on img at bounding box center [140, 206] width 55 height 18
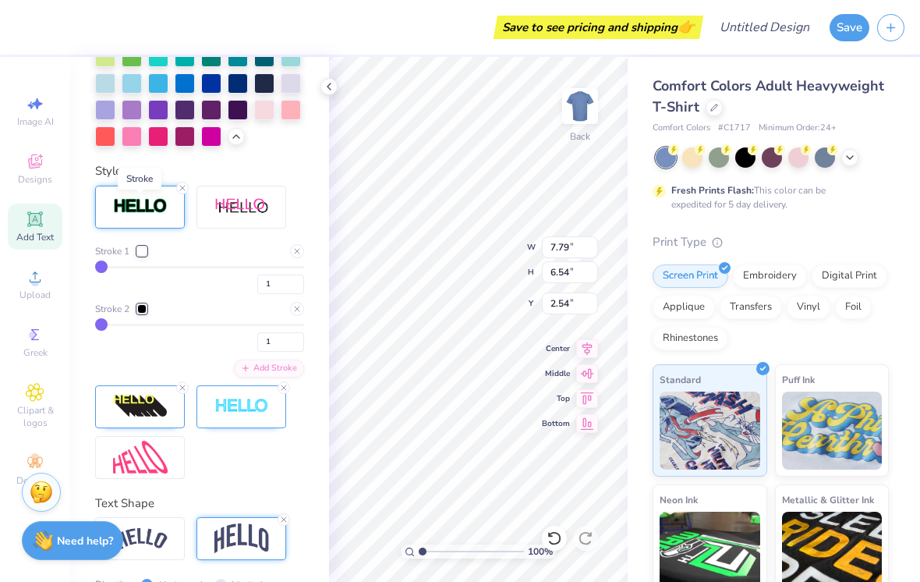
click at [161, 215] on img at bounding box center [140, 206] width 55 height 18
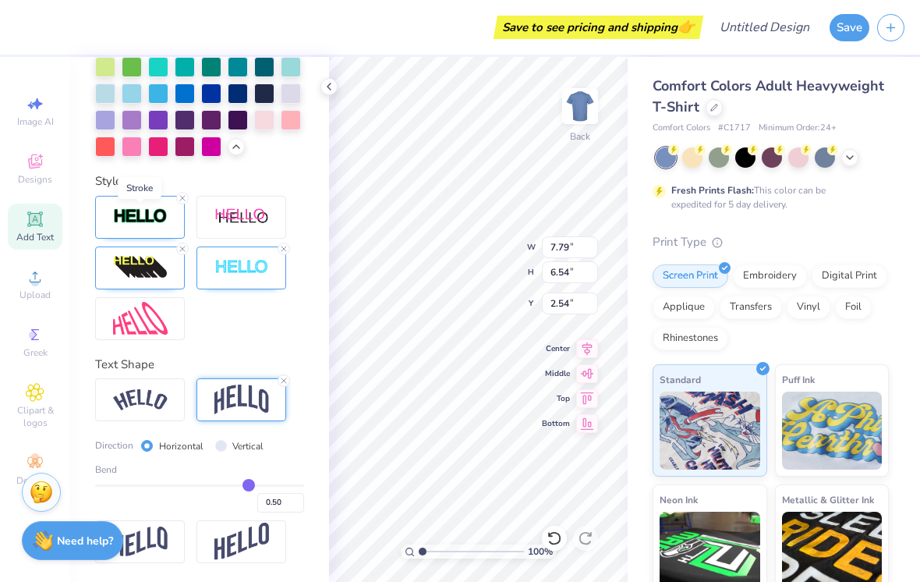
click at [154, 237] on div at bounding box center [140, 217] width 90 height 43
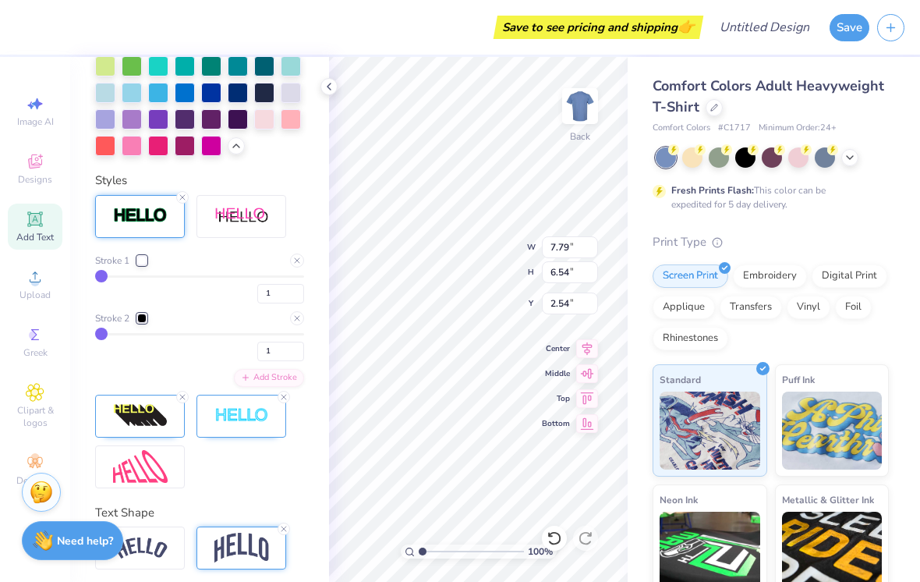
click at [162, 235] on div at bounding box center [140, 216] width 90 height 43
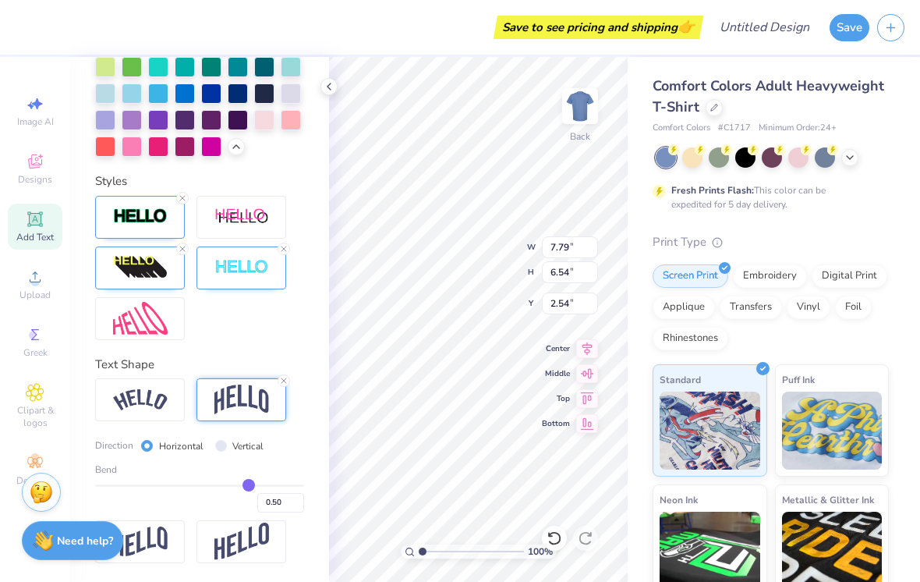
click at [166, 213] on img at bounding box center [140, 216] width 55 height 18
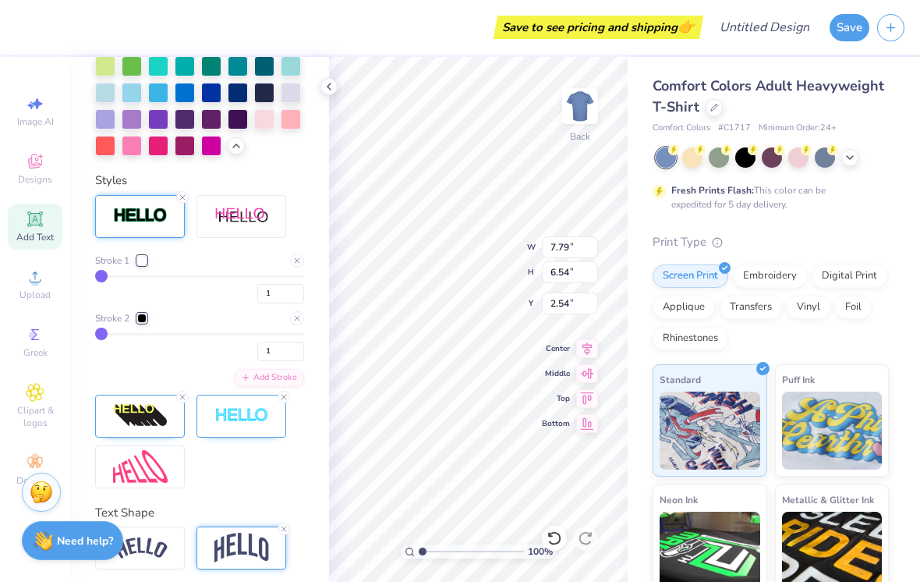
click at [190, 391] on div "Stroke 1 1 Stroke 2 1 Add Stroke" at bounding box center [199, 341] width 209 height 293
click at [190, 395] on div "Stroke 1 1 Stroke 2 1 Add Stroke" at bounding box center [199, 341] width 209 height 293
click at [186, 395] on icon at bounding box center [182, 396] width 9 height 9
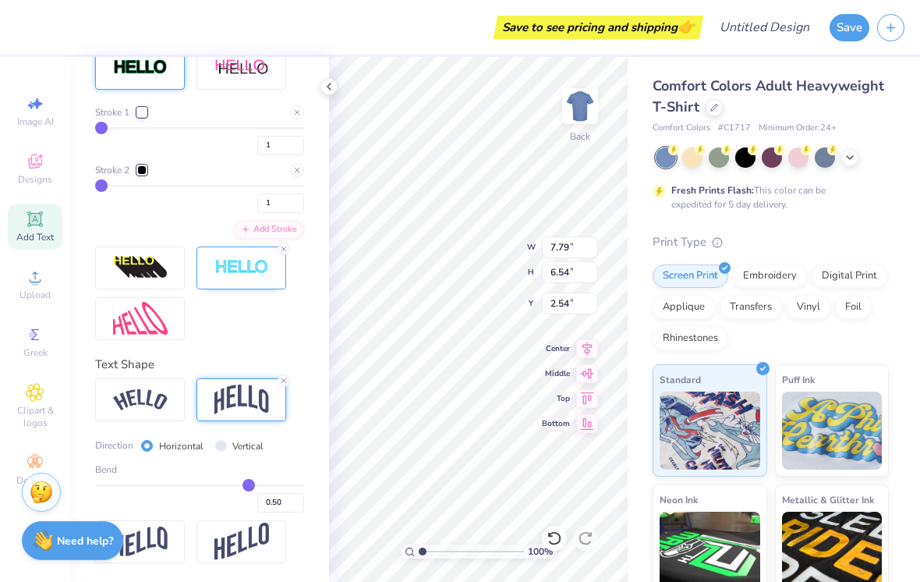
scroll to position [812, 0]
click at [288, 252] on div at bounding box center [284, 248] width 12 height 12
click at [289, 379] on div at bounding box center [284, 380] width 12 height 12
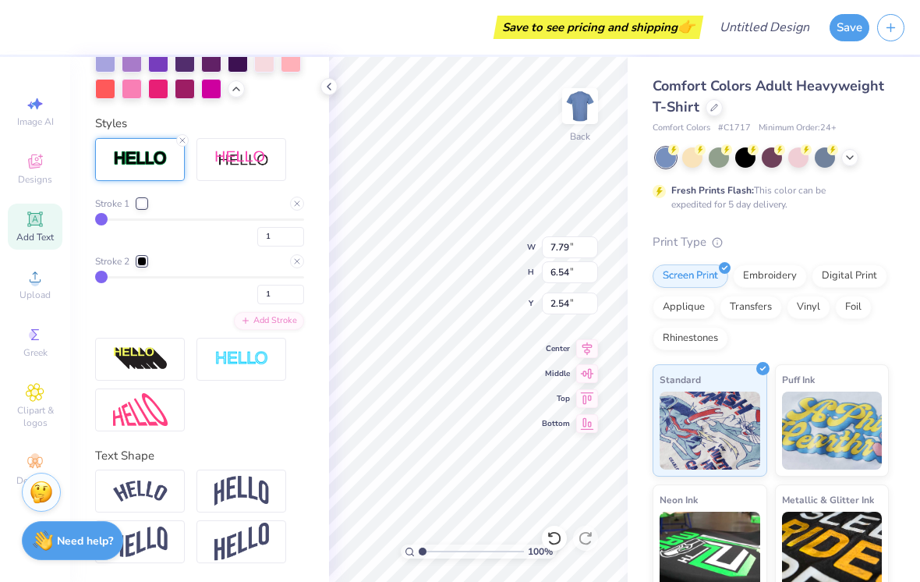
scroll to position [720, 0]
click at [182, 144] on icon at bounding box center [182, 140] width 9 height 9
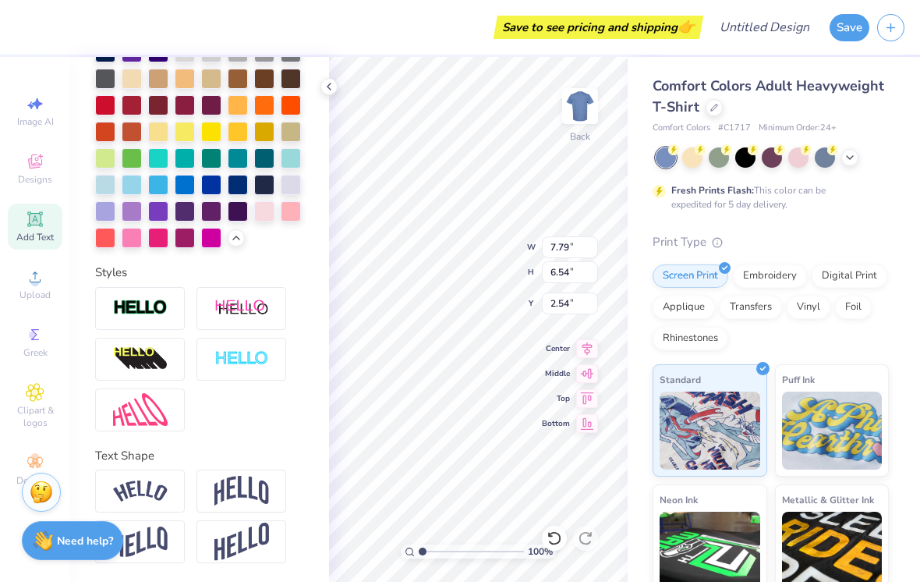
scroll to position [572, 0]
click at [163, 313] on img at bounding box center [140, 308] width 55 height 18
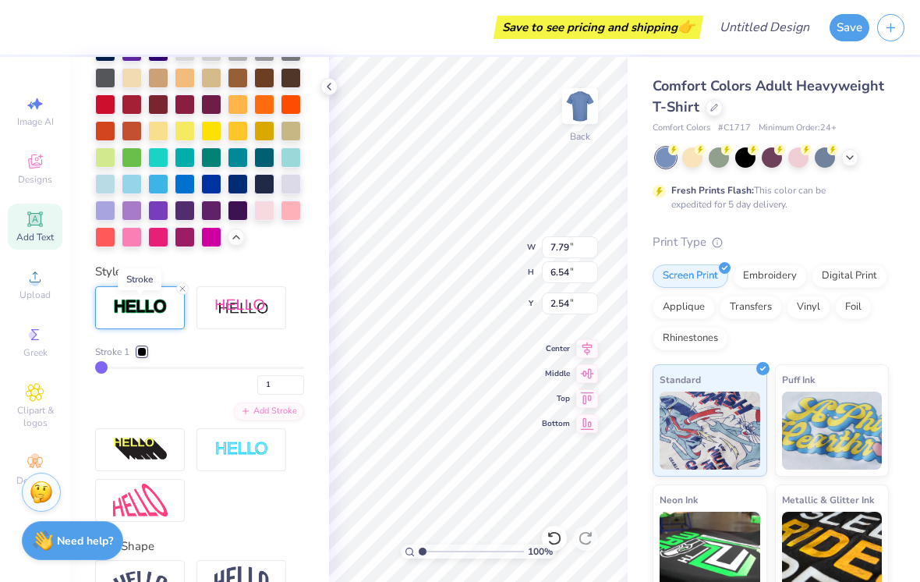
type input "5.46"
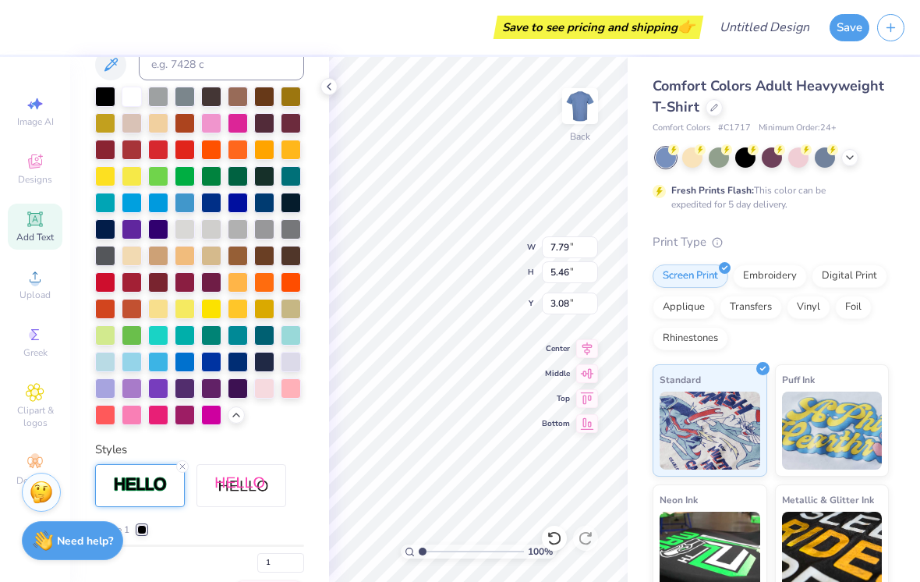
scroll to position [392, 0]
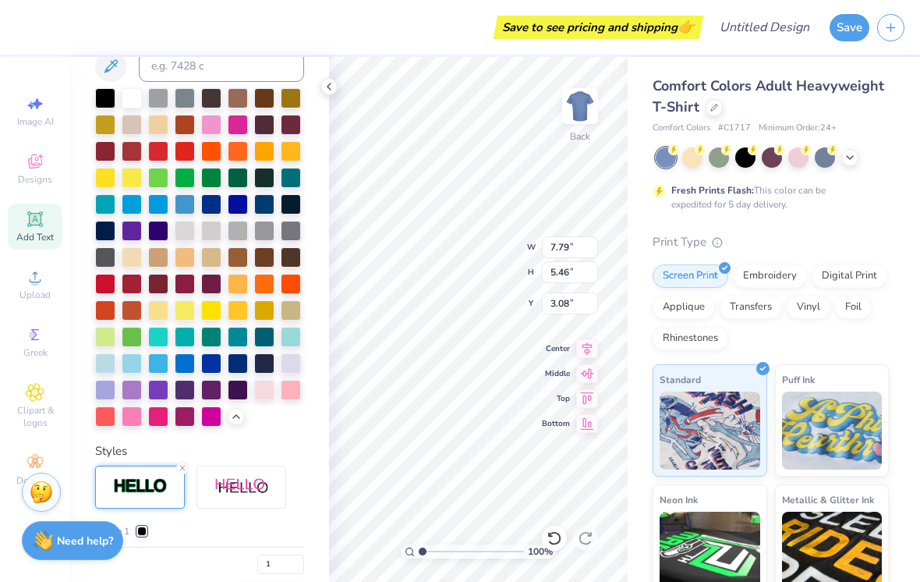
click at [108, 107] on div at bounding box center [105, 98] width 20 height 20
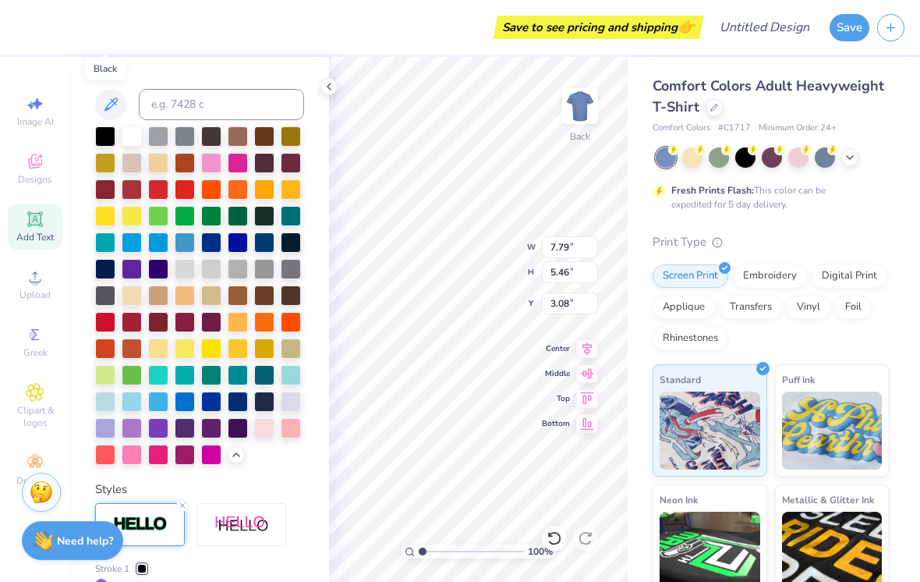
scroll to position [282, 0]
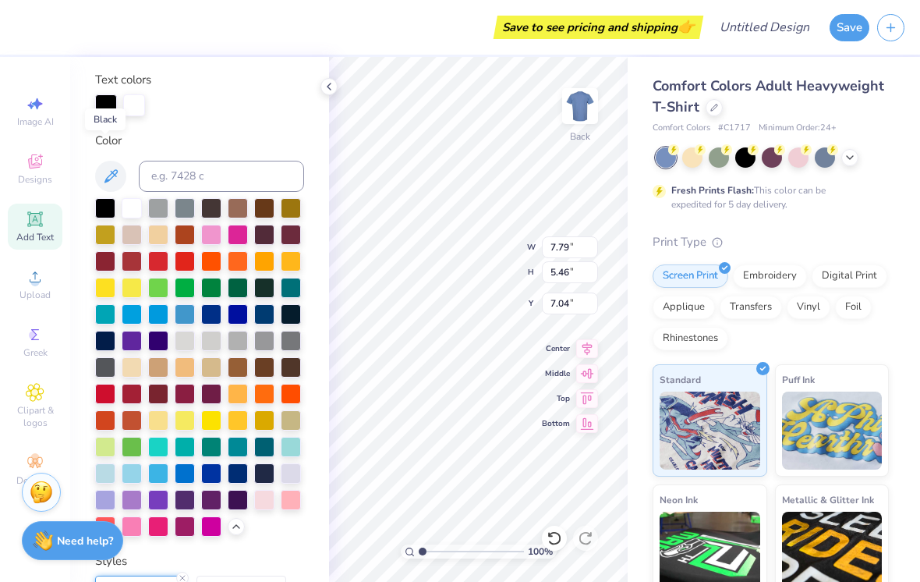
type input "3.00"
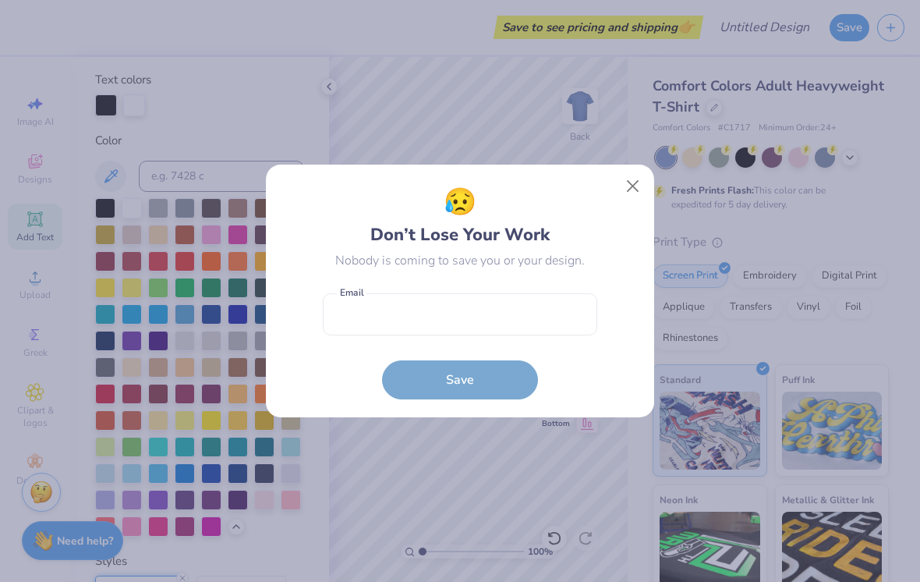
click at [624, 186] on button "Close" at bounding box center [633, 187] width 30 height 30
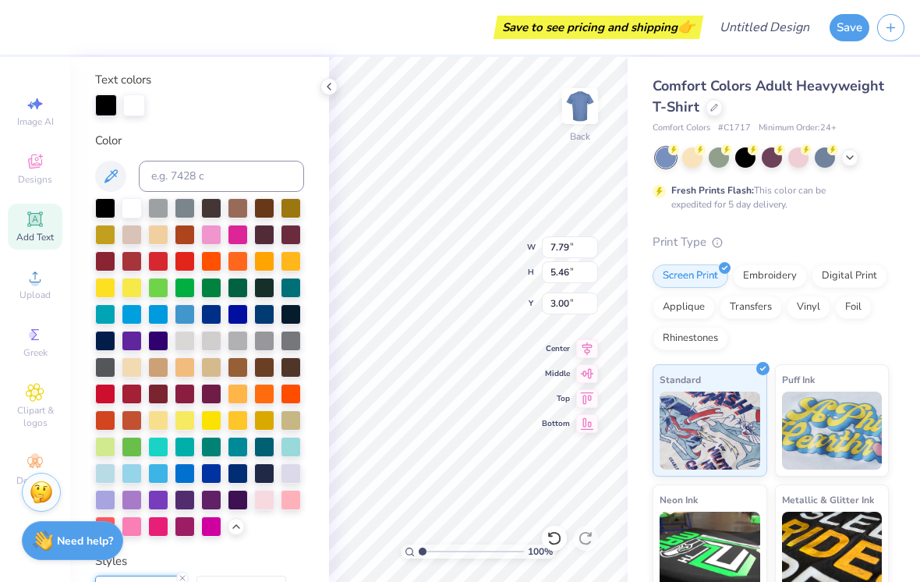
scroll to position [1, 1]
type input "1.51"
type input "3.76"
type input "2.63"
type input "2.55"
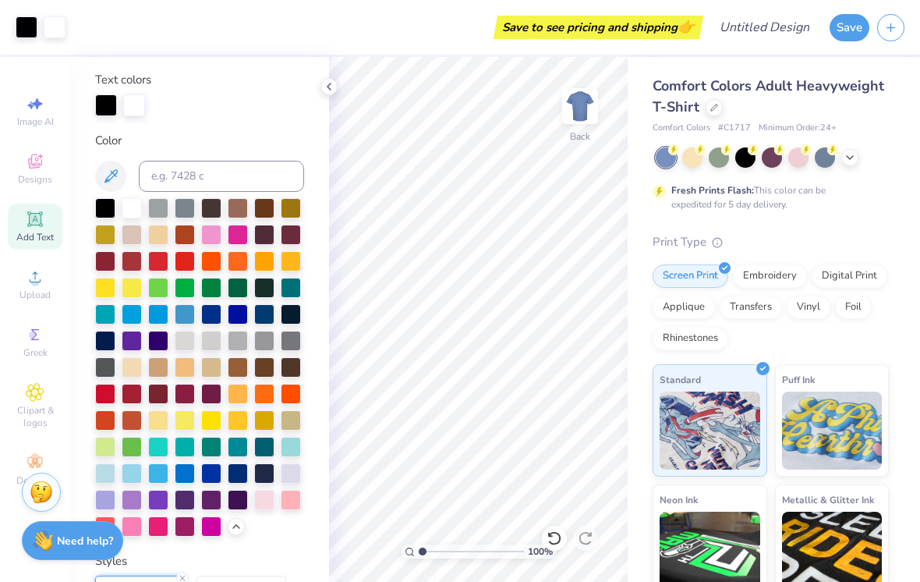
click at [204, 107] on div at bounding box center [199, 105] width 209 height 22
type input "4.27"
type input "2.99"
click at [851, 157] on icon at bounding box center [850, 157] width 12 height 12
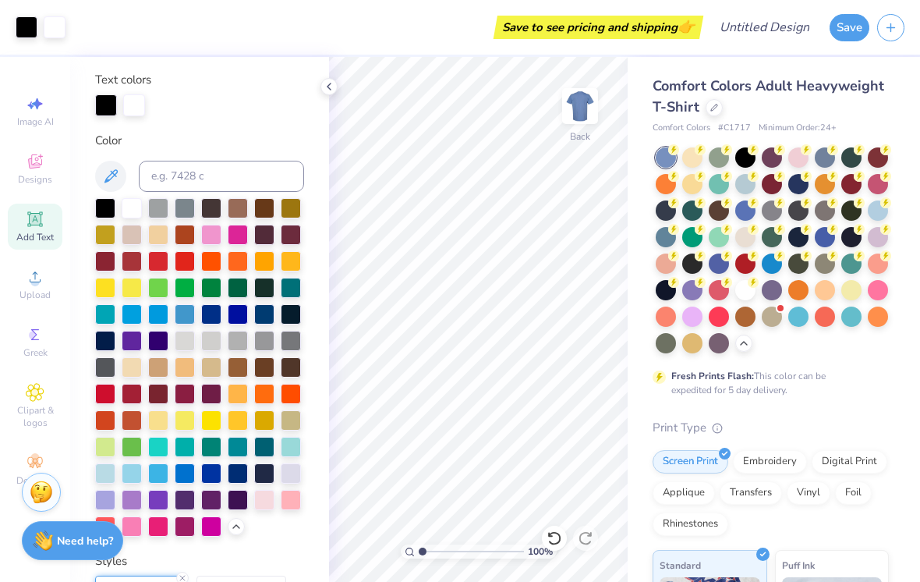
click at [827, 229] on icon at bounding box center [832, 229] width 11 height 11
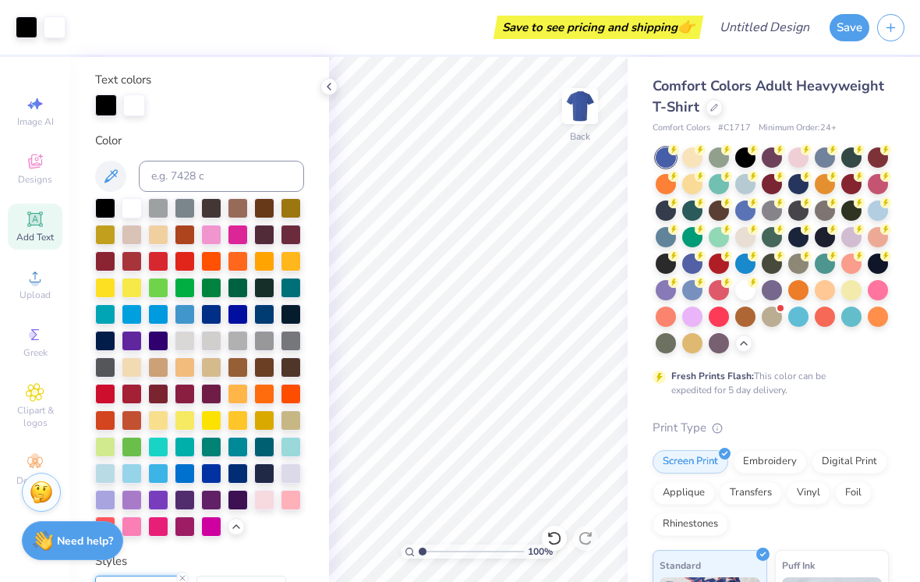
click at [584, 122] on img at bounding box center [580, 105] width 31 height 31
click at [50, 185] on span "Designs" at bounding box center [35, 179] width 34 height 12
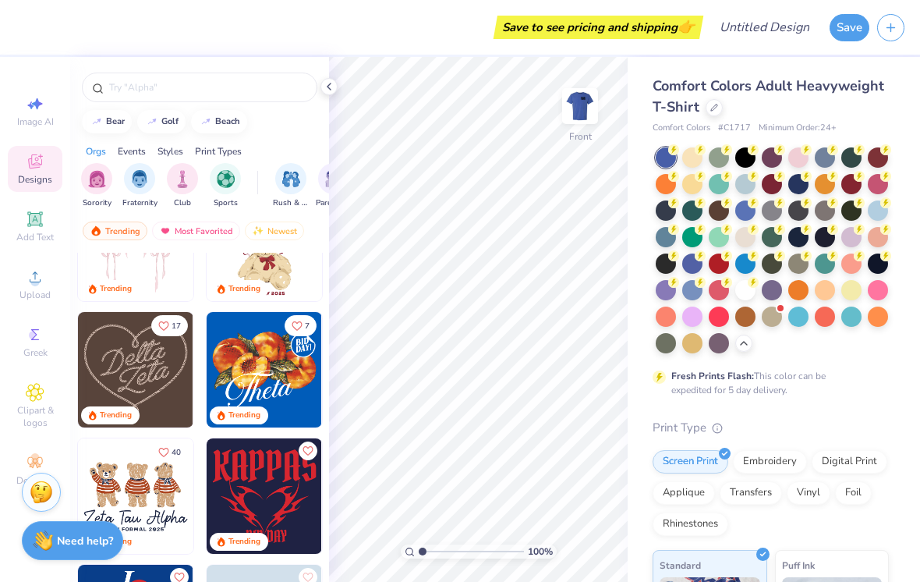
scroll to position [196, 0]
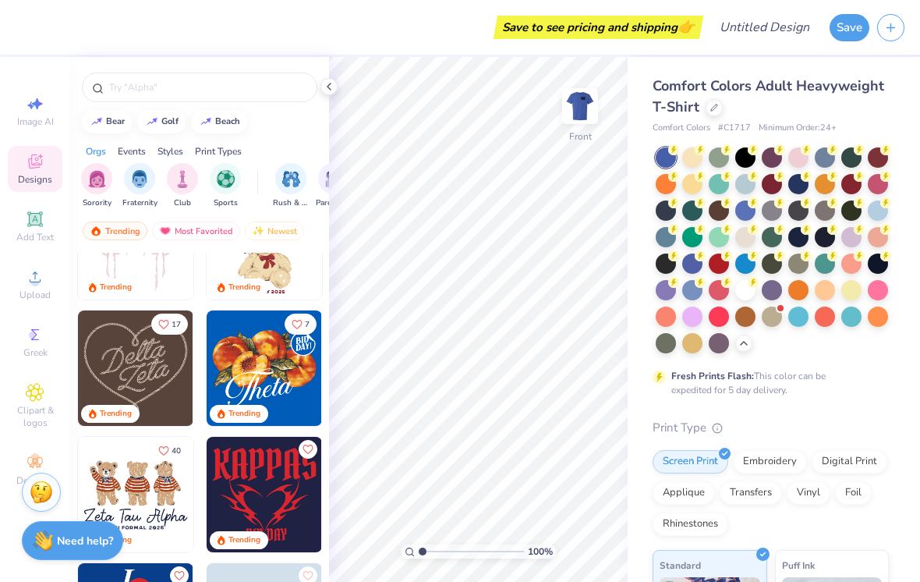
click at [303, 506] on img at bounding box center [264, 494] width 115 height 115
type input "4.84"
type input "11.66"
type input "10.53"
type input "4.47"
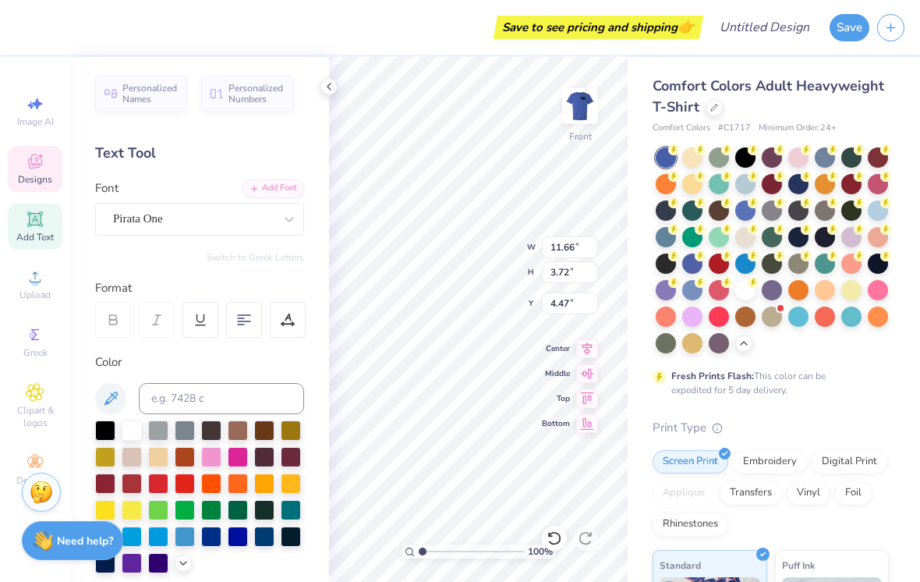
type textarea "on"
type textarea "on fire"
click at [115, 437] on div at bounding box center [105, 430] width 20 height 20
type input "4.58"
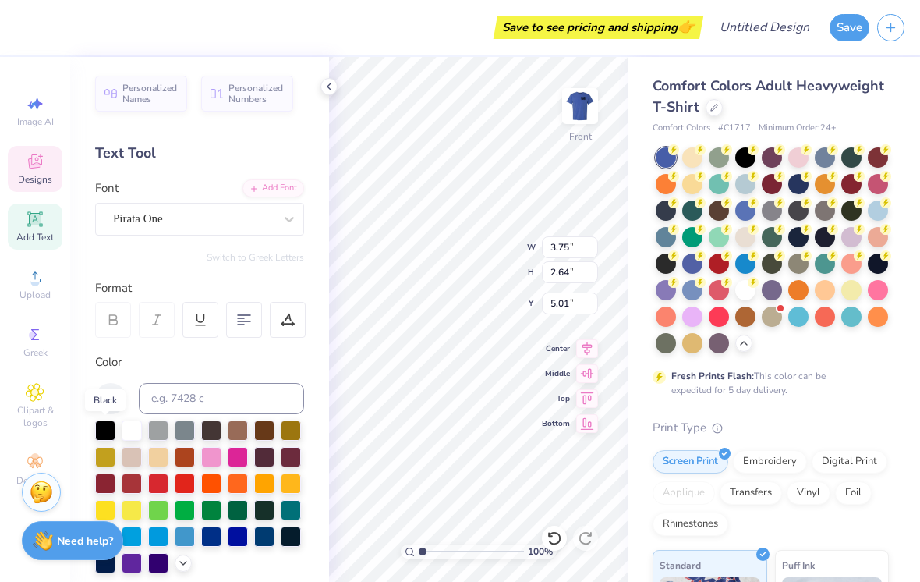
type input "1.49"
type input "13.51"
type textarea "BID Y"
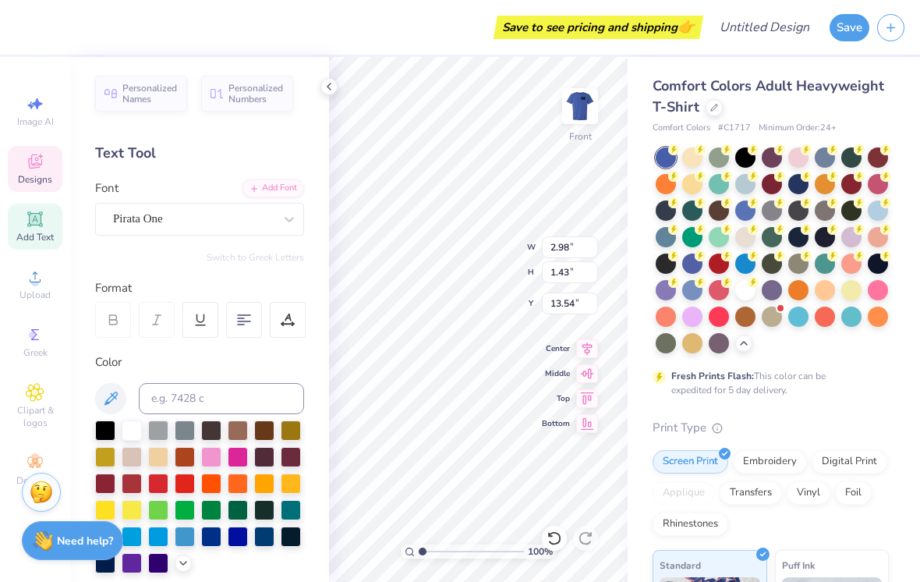
type input "3.06"
type input "1.47"
type textarea "Y"
type input "2.18"
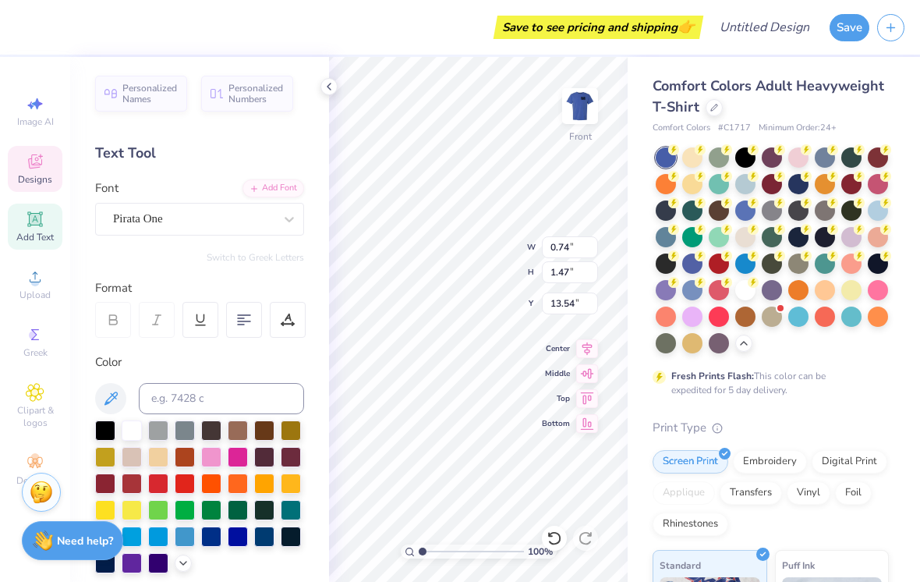
type input "4.32"
type input "14.78"
type input "2.44"
type input "4.84"
type input "1.40"
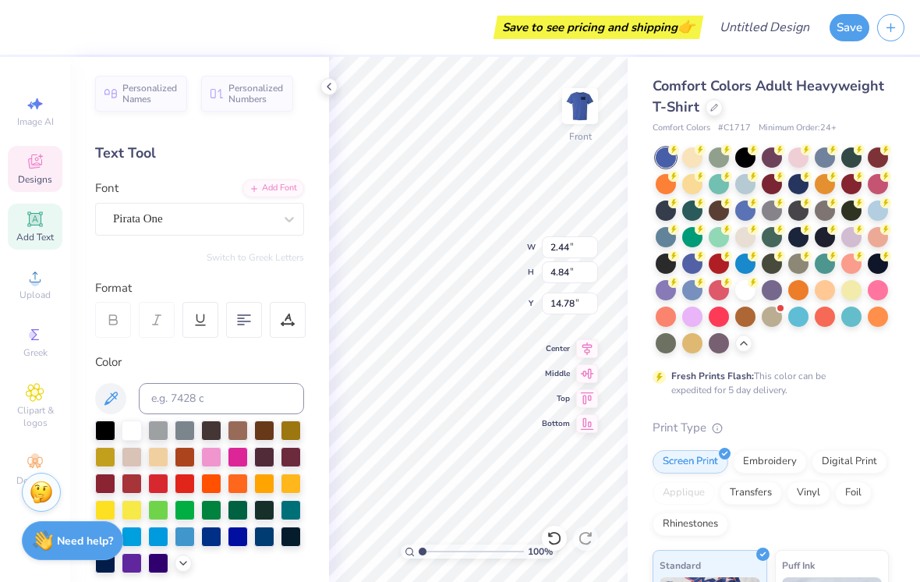
type input "2.78"
type input "16.83"
type input "2.26"
type input "4.48"
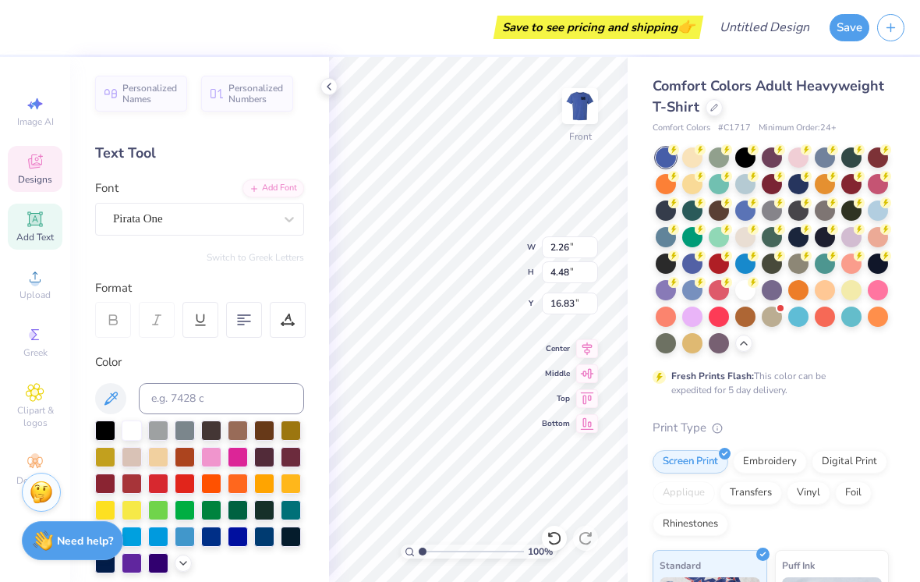
type textarea "2025"
click at [96, 435] on div at bounding box center [105, 430] width 20 height 20
